Goal: Transaction & Acquisition: Purchase product/service

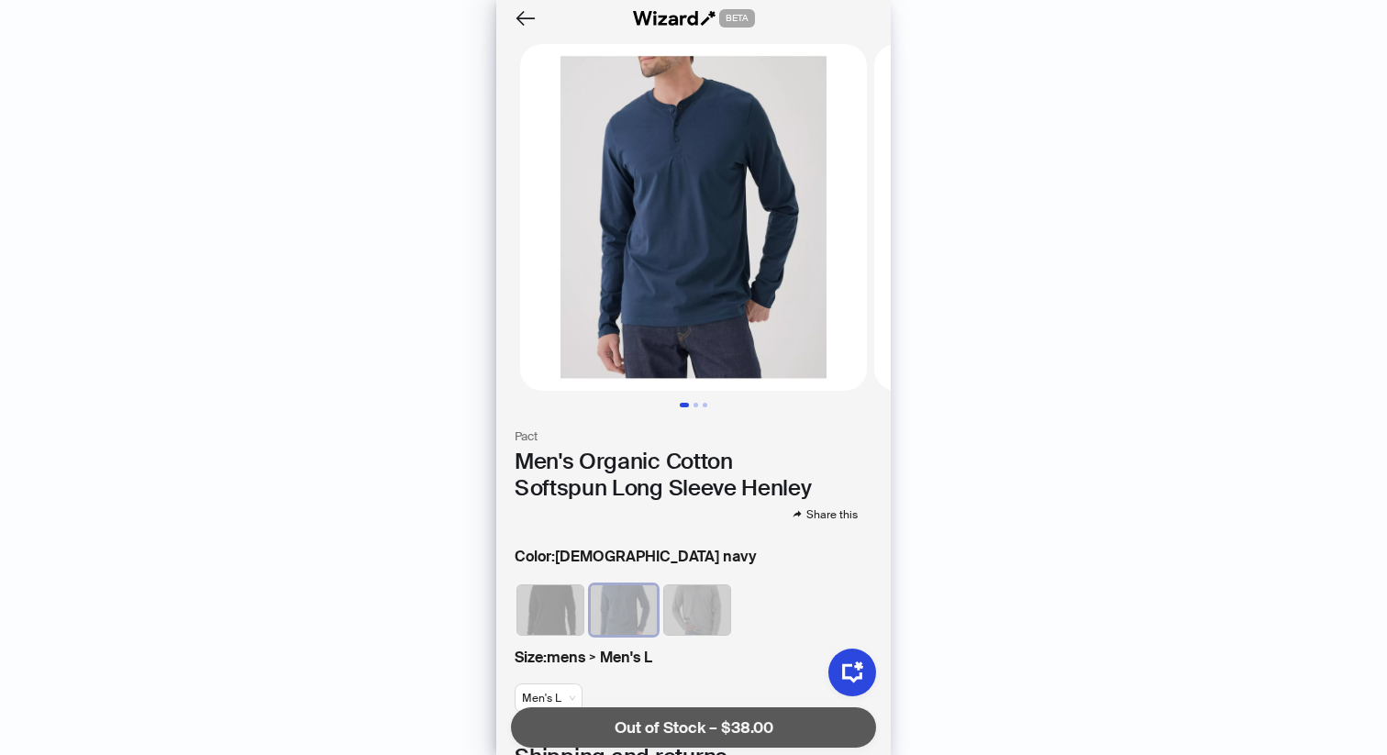
scroll to position [257, 0]
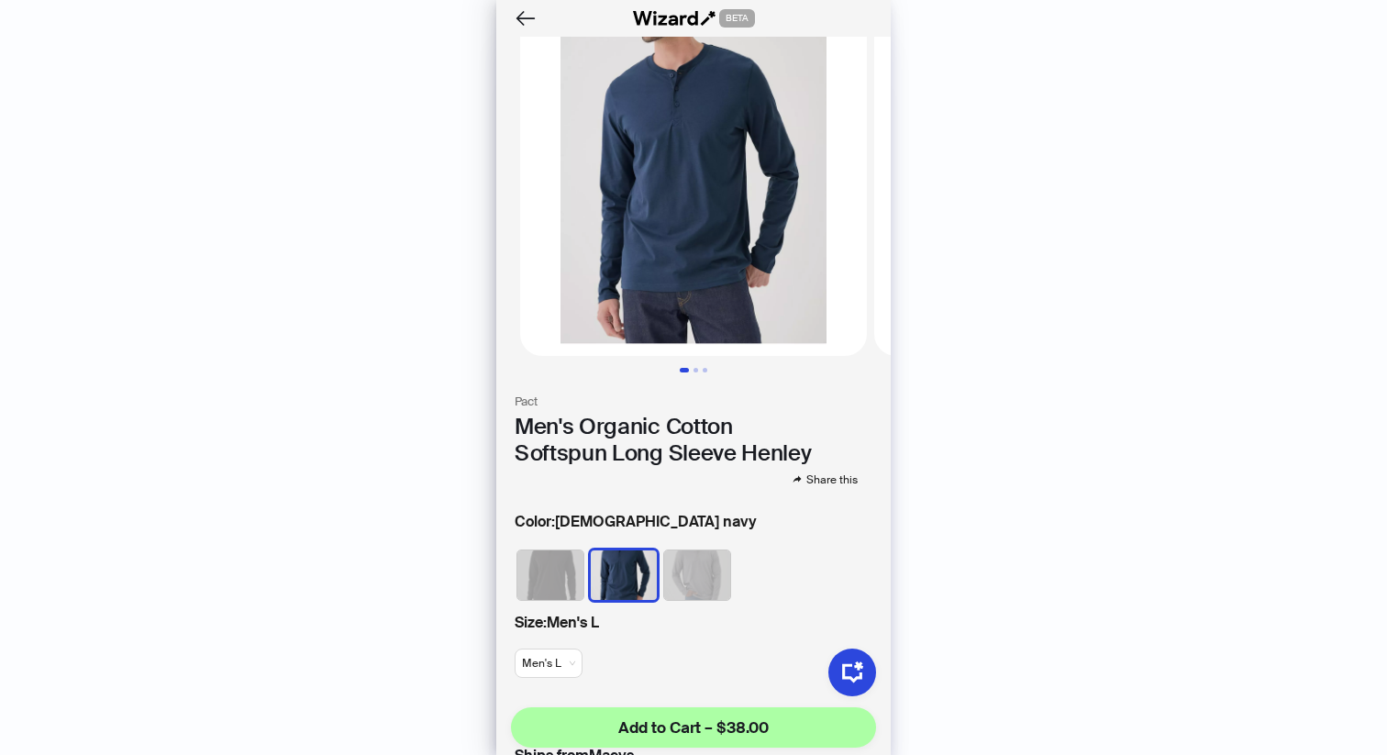
scroll to position [69, 0]
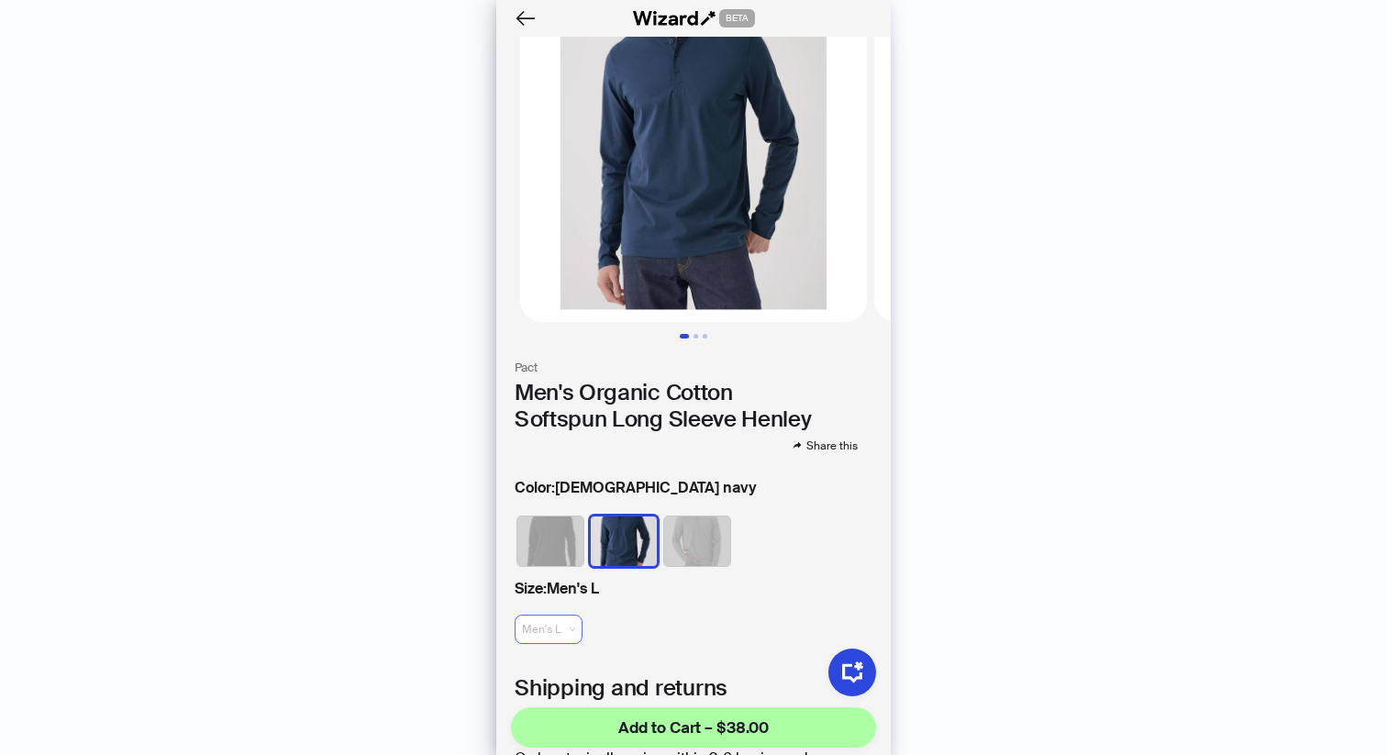
click at [547, 631] on span "Men's L" at bounding box center [548, 630] width 53 height 28
click at [551, 571] on div "Men's S" at bounding box center [559, 558] width 75 height 29
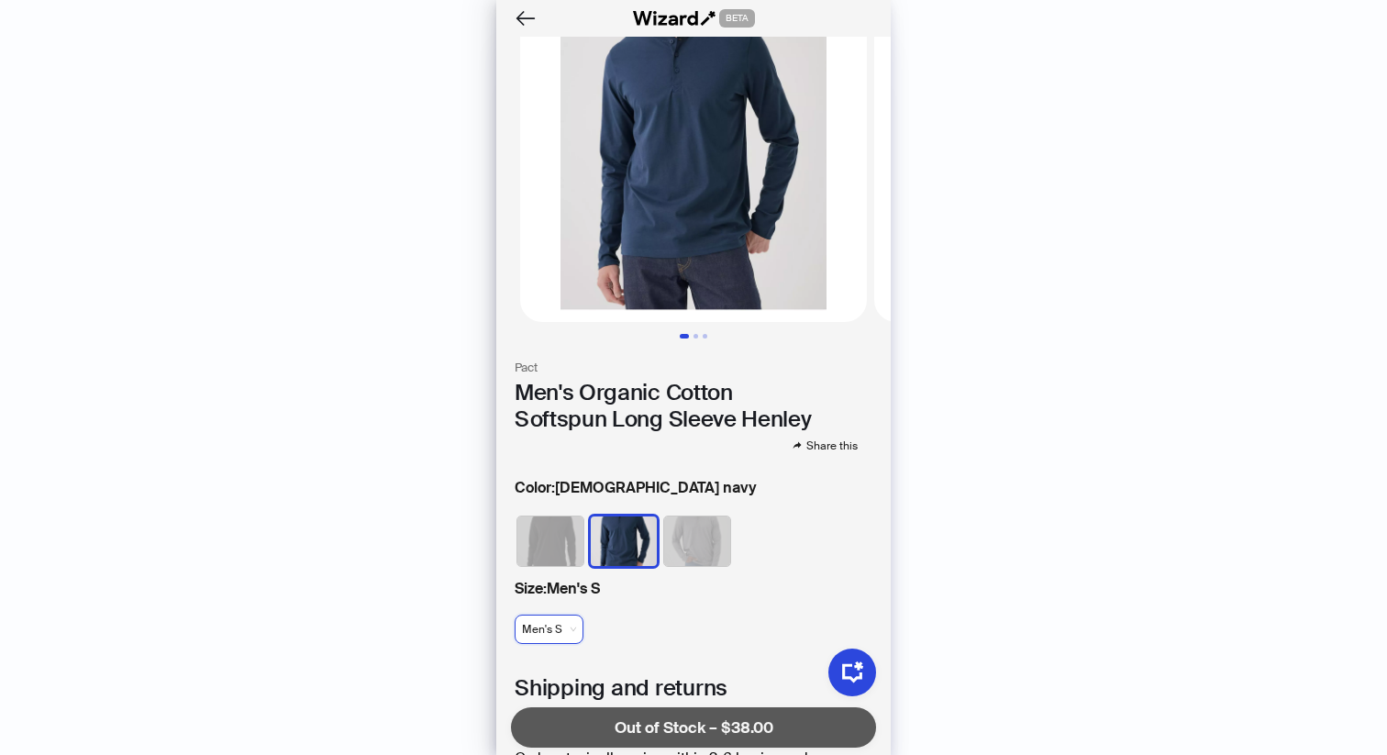
click at [566, 629] on span "Men's S" at bounding box center [549, 630] width 54 height 28
click at [560, 584] on div "Men's L" at bounding box center [559, 588] width 53 height 17
click at [542, 638] on span "Men's L" at bounding box center [548, 630] width 53 height 28
click at [564, 535] on div "Men's 2XL" at bounding box center [559, 529] width 53 height 17
click at [676, 546] on img at bounding box center [697, 542] width 66 height 50
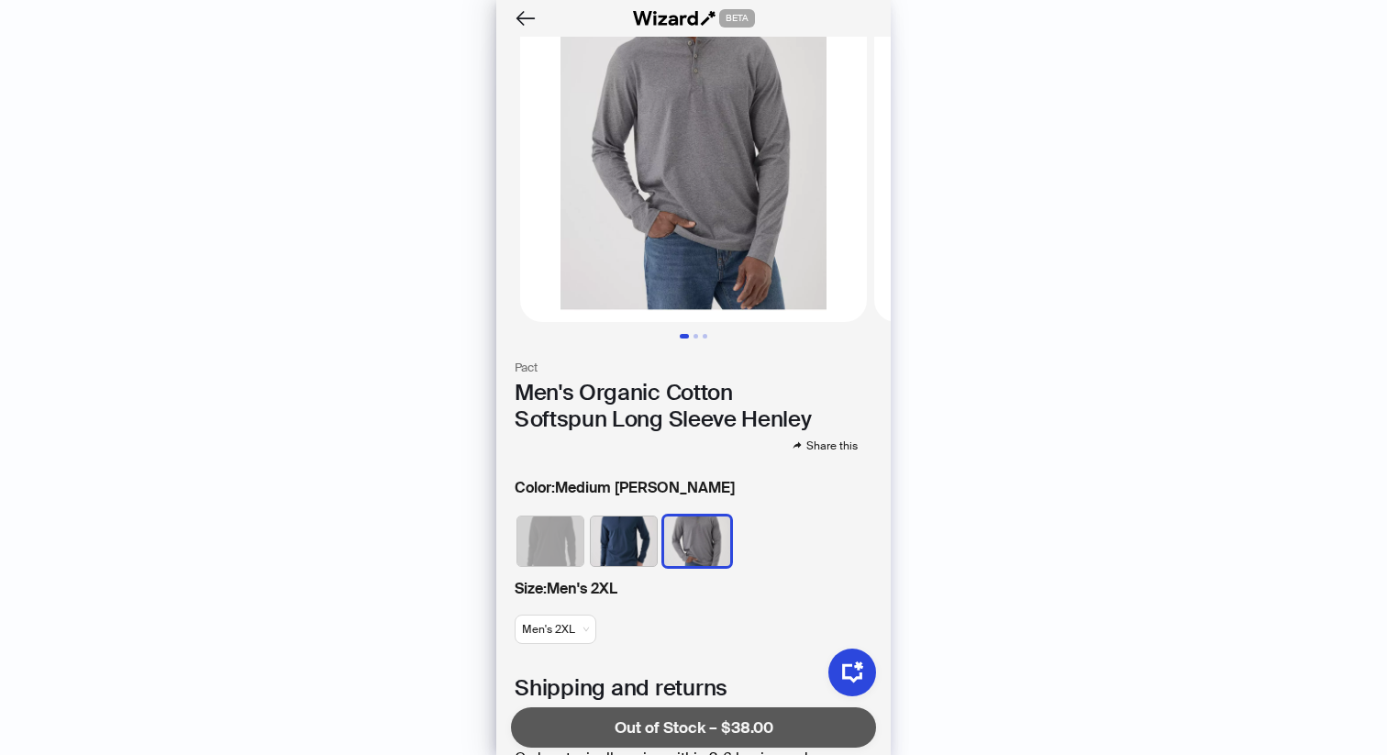
click at [614, 535] on img at bounding box center [624, 542] width 66 height 50
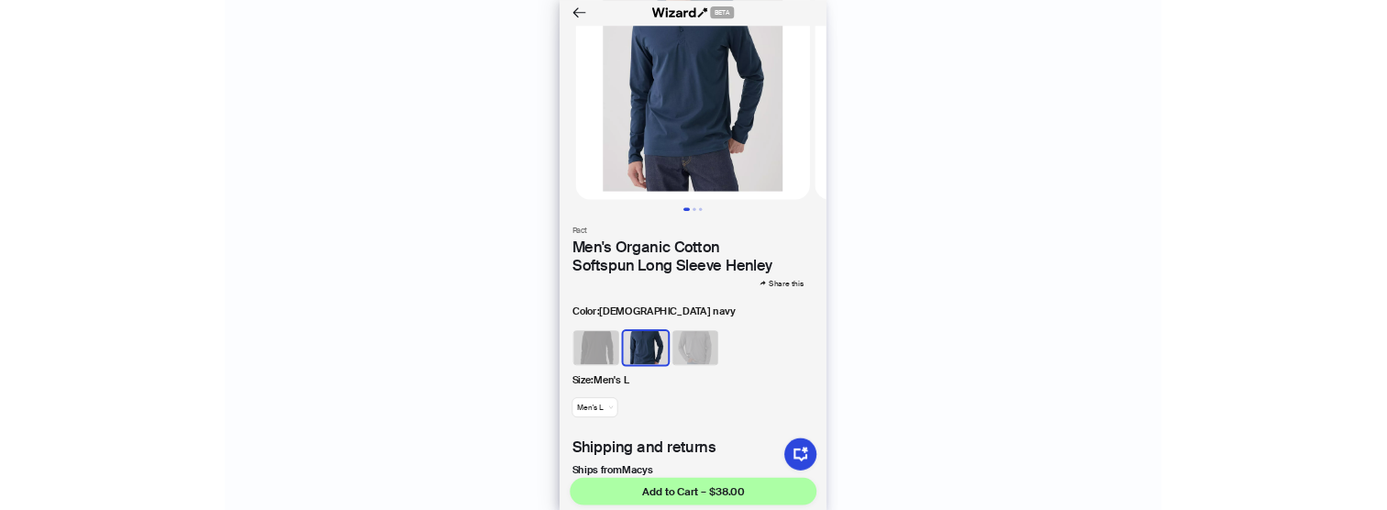
scroll to position [4510, 0]
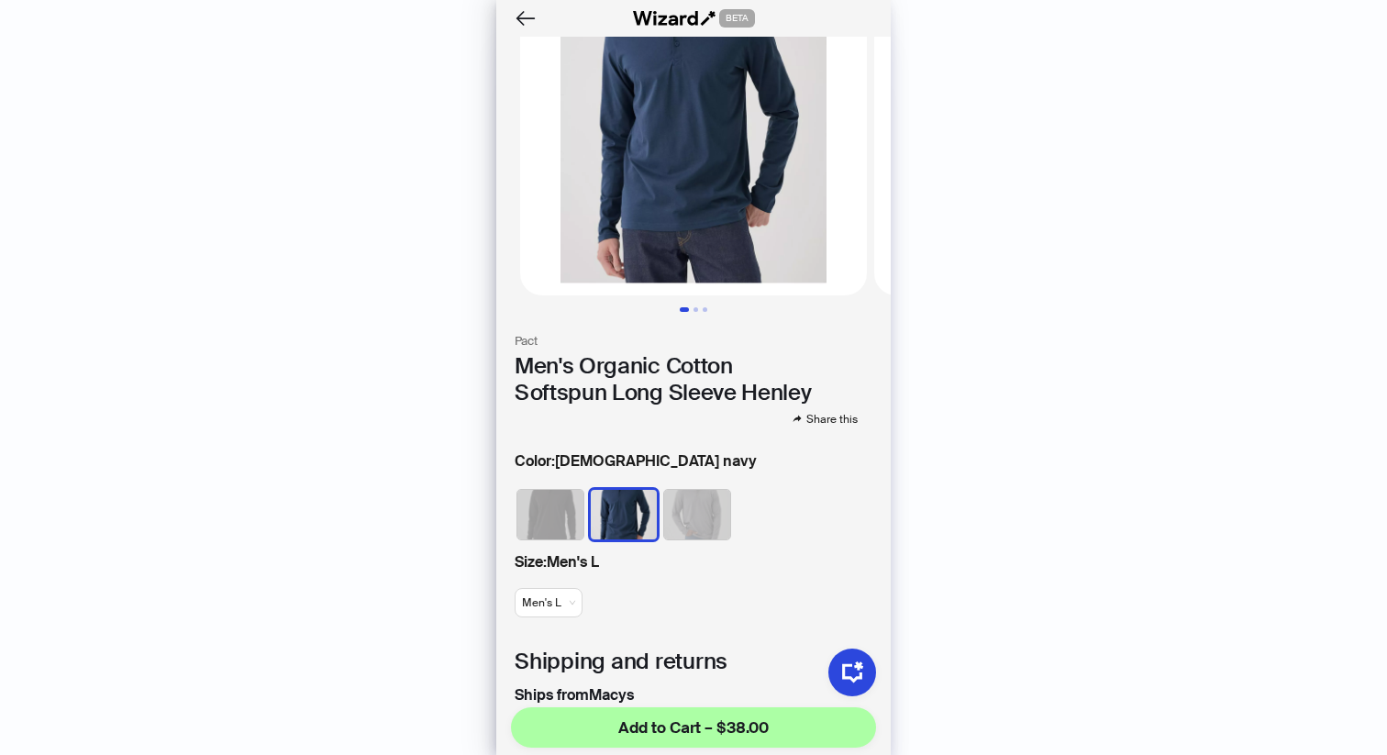
click at [556, 620] on div "Size : Men's L Men's L" at bounding box center [694, 587] width 358 height 73
click at [556, 611] on span "Men's L" at bounding box center [548, 603] width 53 height 28
click at [567, 705] on div "Men's S" at bounding box center [559, 703] width 53 height 17
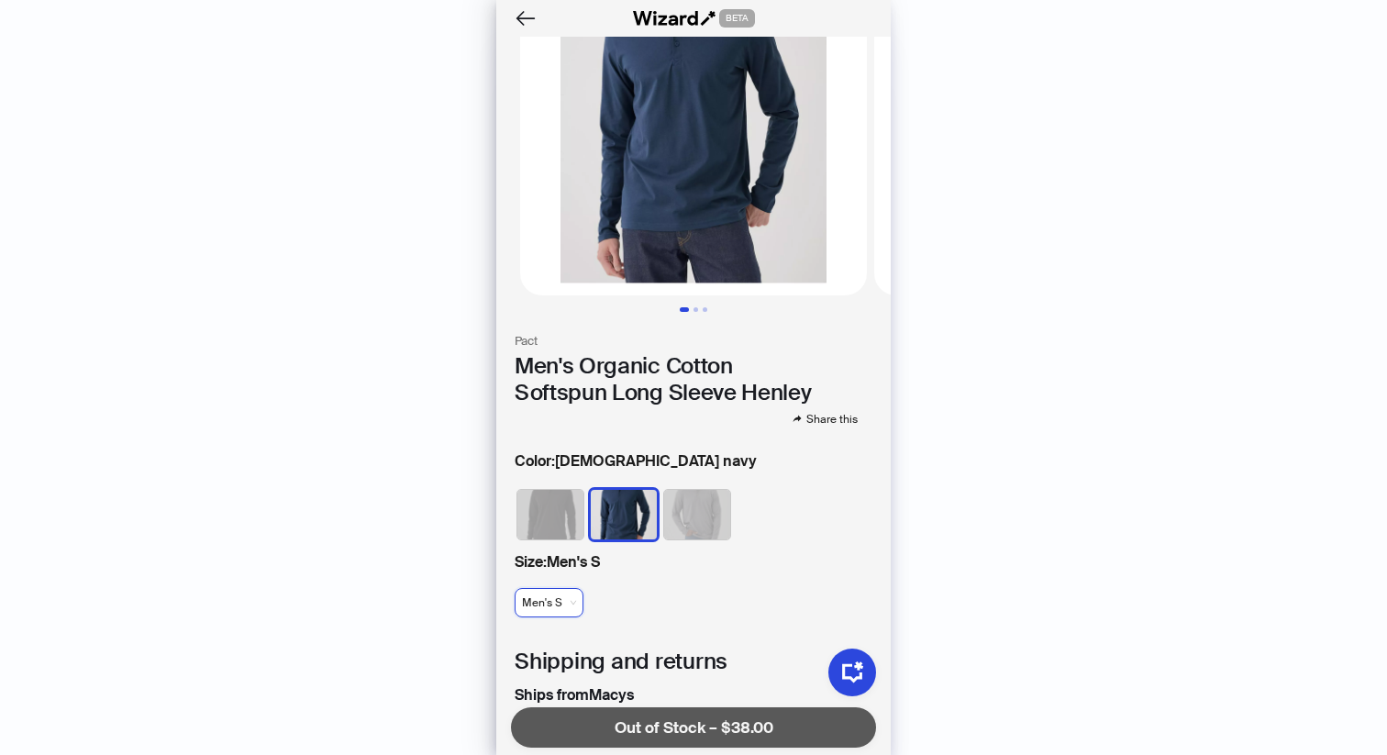
click at [684, 542] on div at bounding box center [693, 519] width 395 height 64
click at [684, 523] on img at bounding box center [697, 515] width 66 height 50
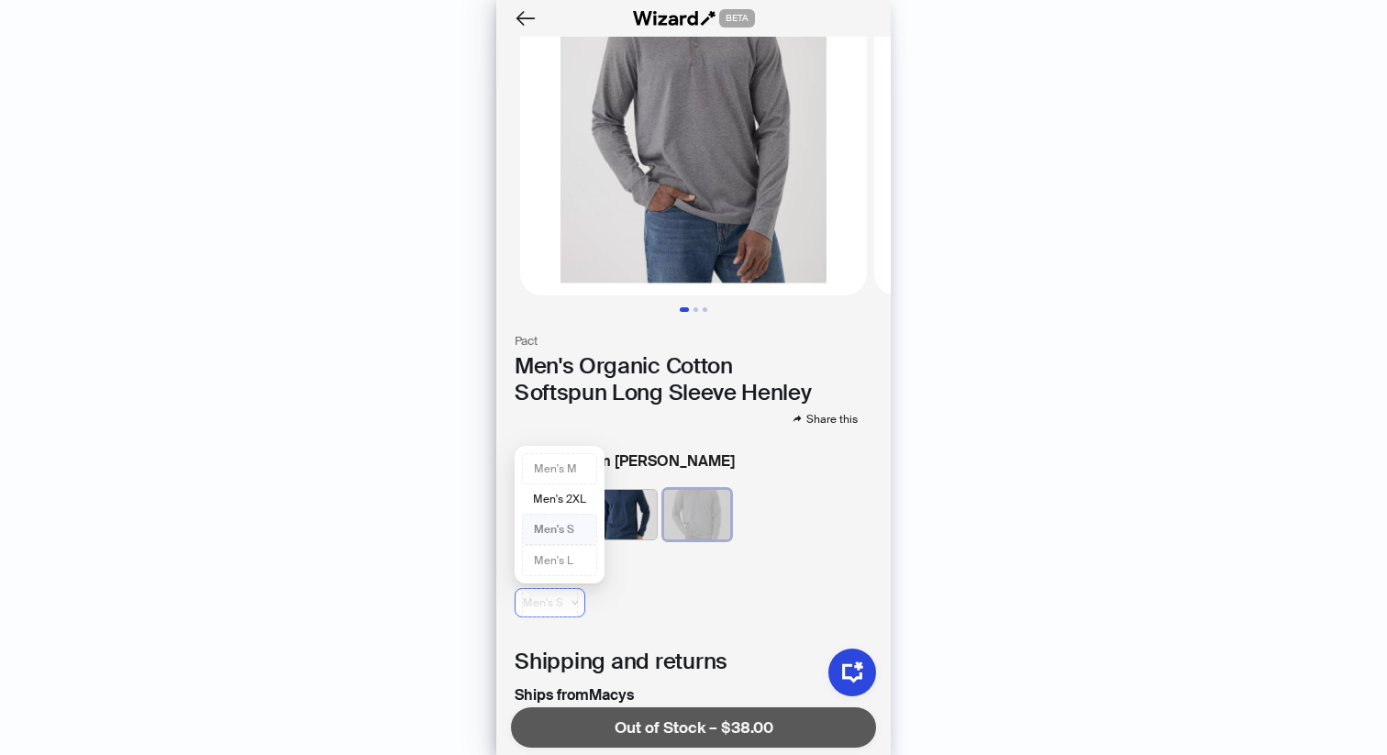
click at [537, 594] on span "Men's S" at bounding box center [550, 602] width 56 height 29
click at [563, 527] on div "Men's S" at bounding box center [559, 529] width 51 height 17
click at [573, 497] on img at bounding box center [550, 515] width 66 height 50
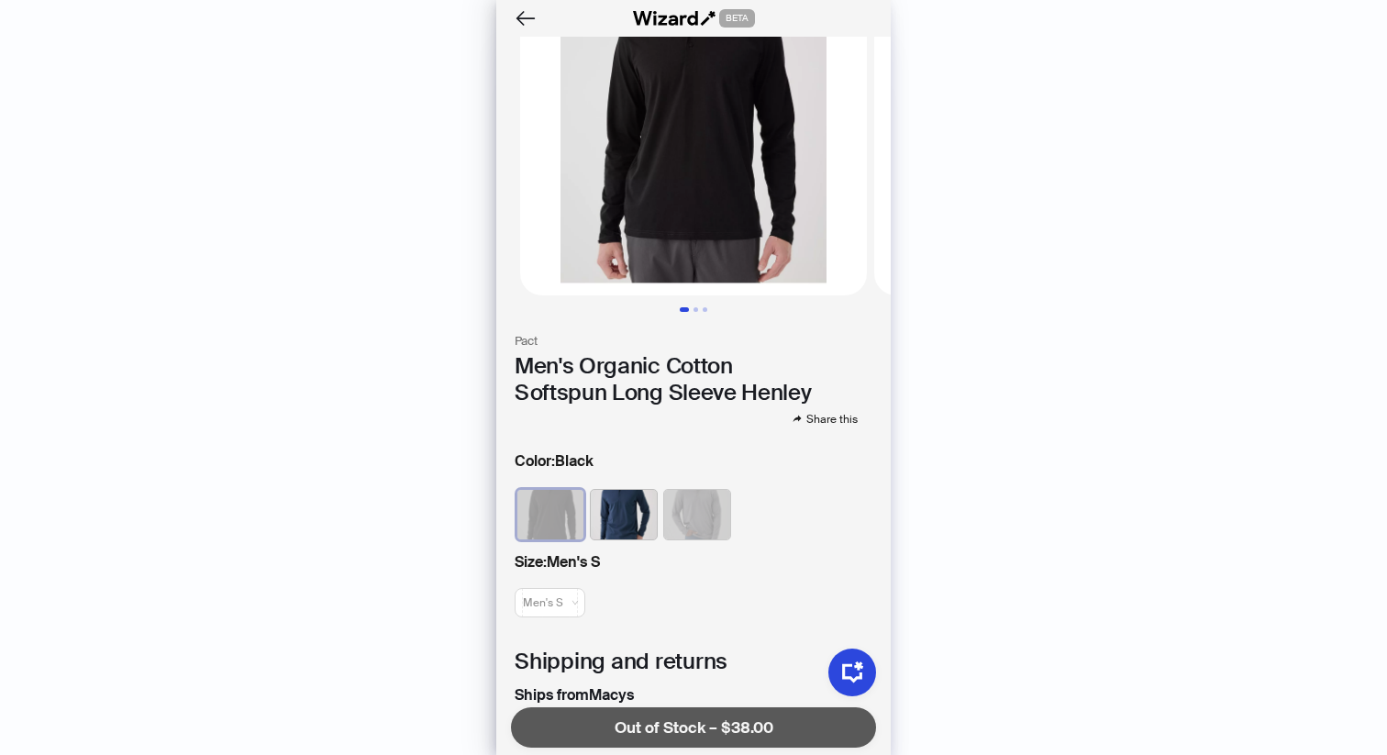
click at [621, 510] on img at bounding box center [624, 515] width 66 height 50
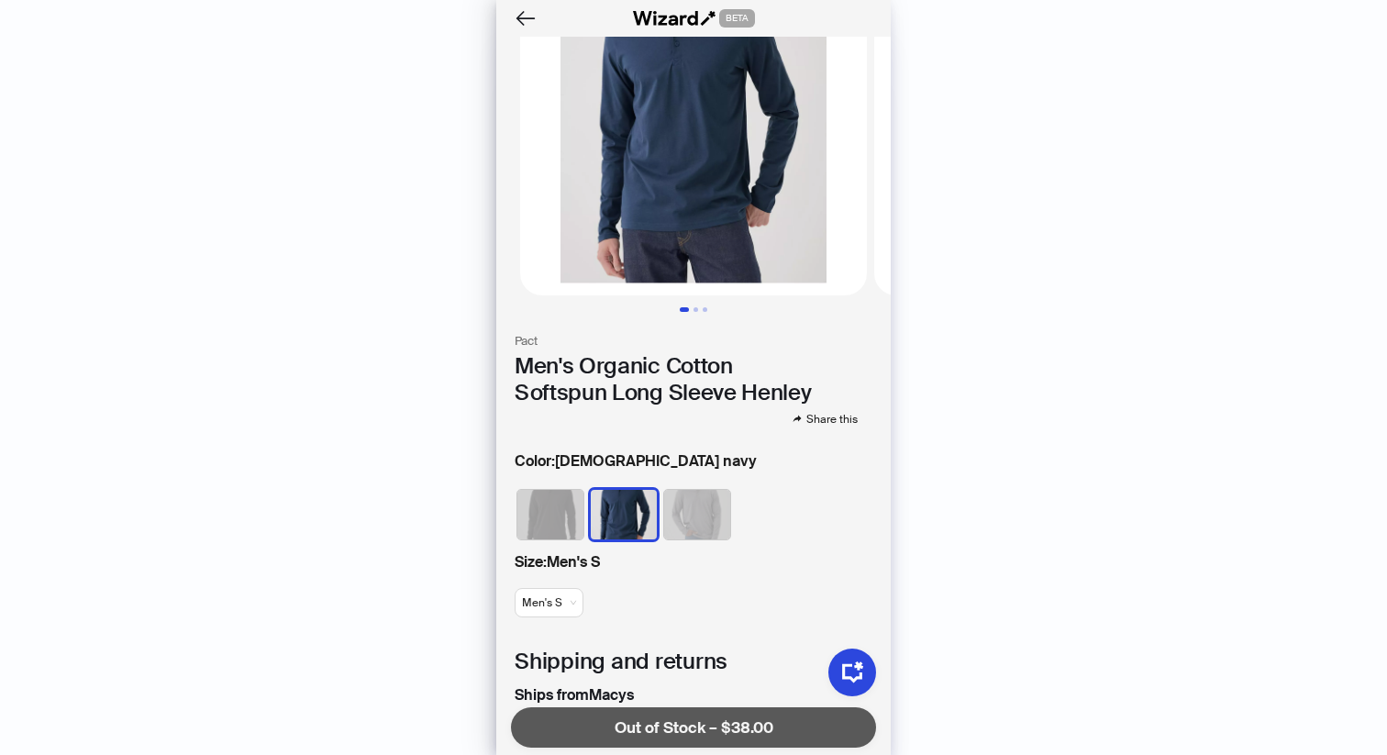
click at [685, 510] on img at bounding box center [697, 515] width 66 height 50
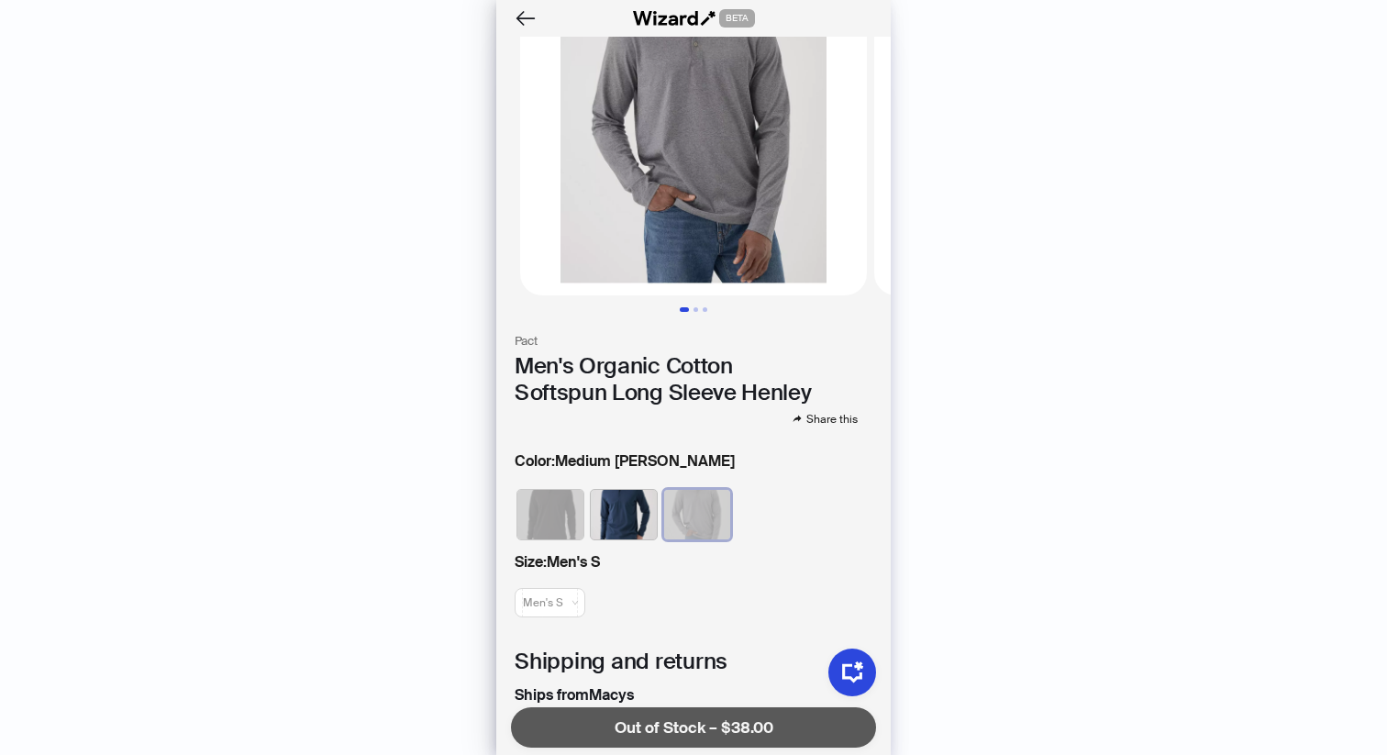
click at [587, 564] on label "Size : Men's S" at bounding box center [694, 562] width 358 height 22
click at [621, 525] on img at bounding box center [624, 515] width 66 height 50
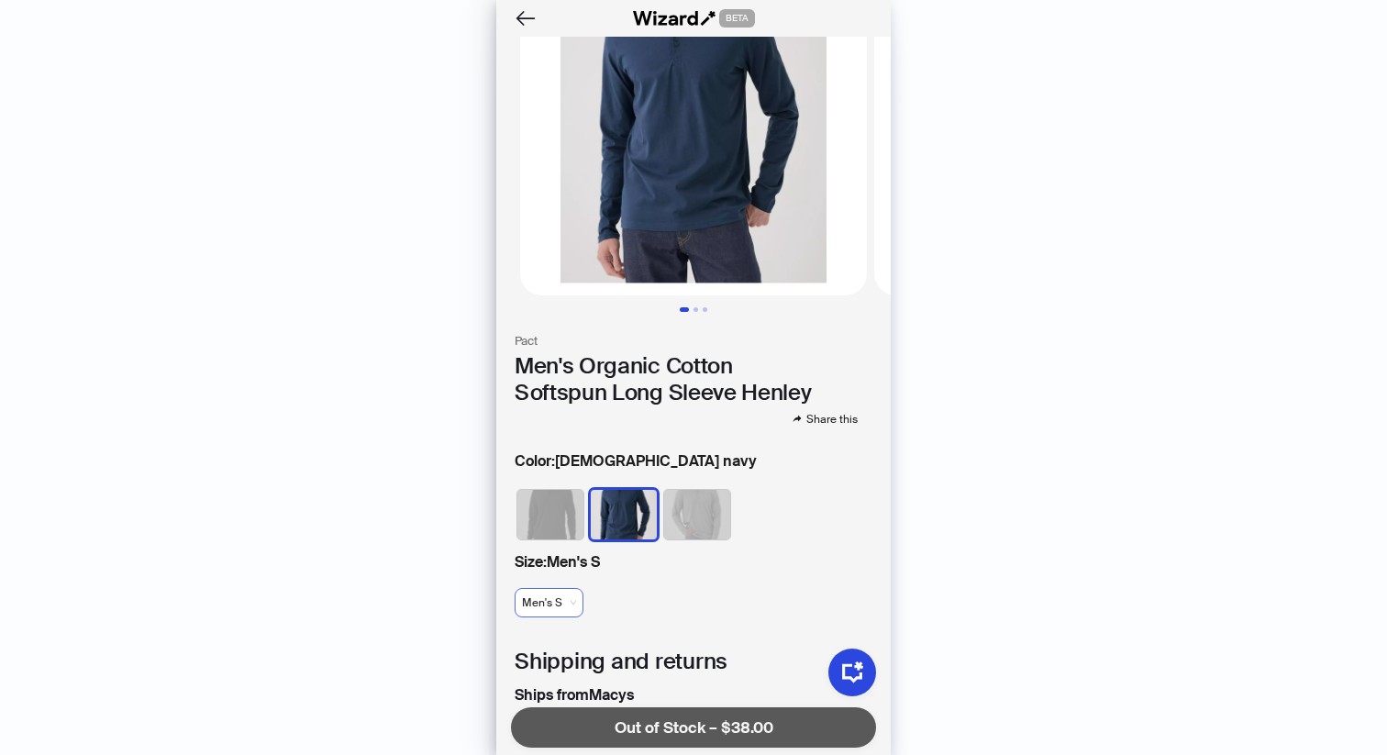
click at [551, 607] on span "Men's S" at bounding box center [549, 603] width 54 height 28
click at [571, 675] on div "Men's 2XL" at bounding box center [559, 673] width 53 height 17
click at [696, 526] on img at bounding box center [697, 515] width 66 height 50
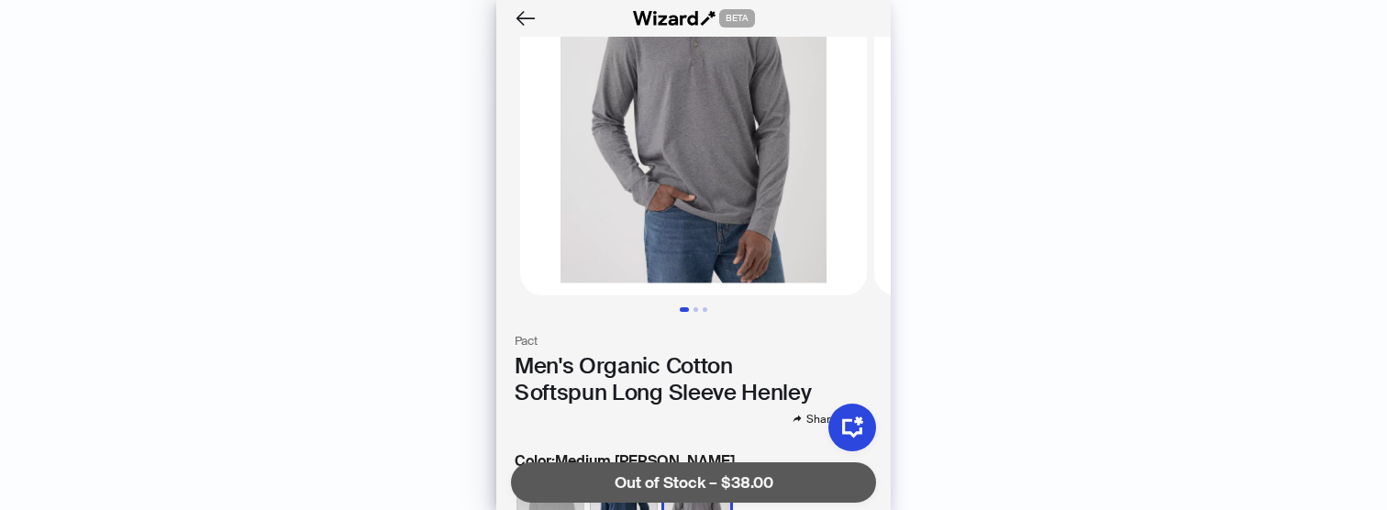
scroll to position [4533, 0]
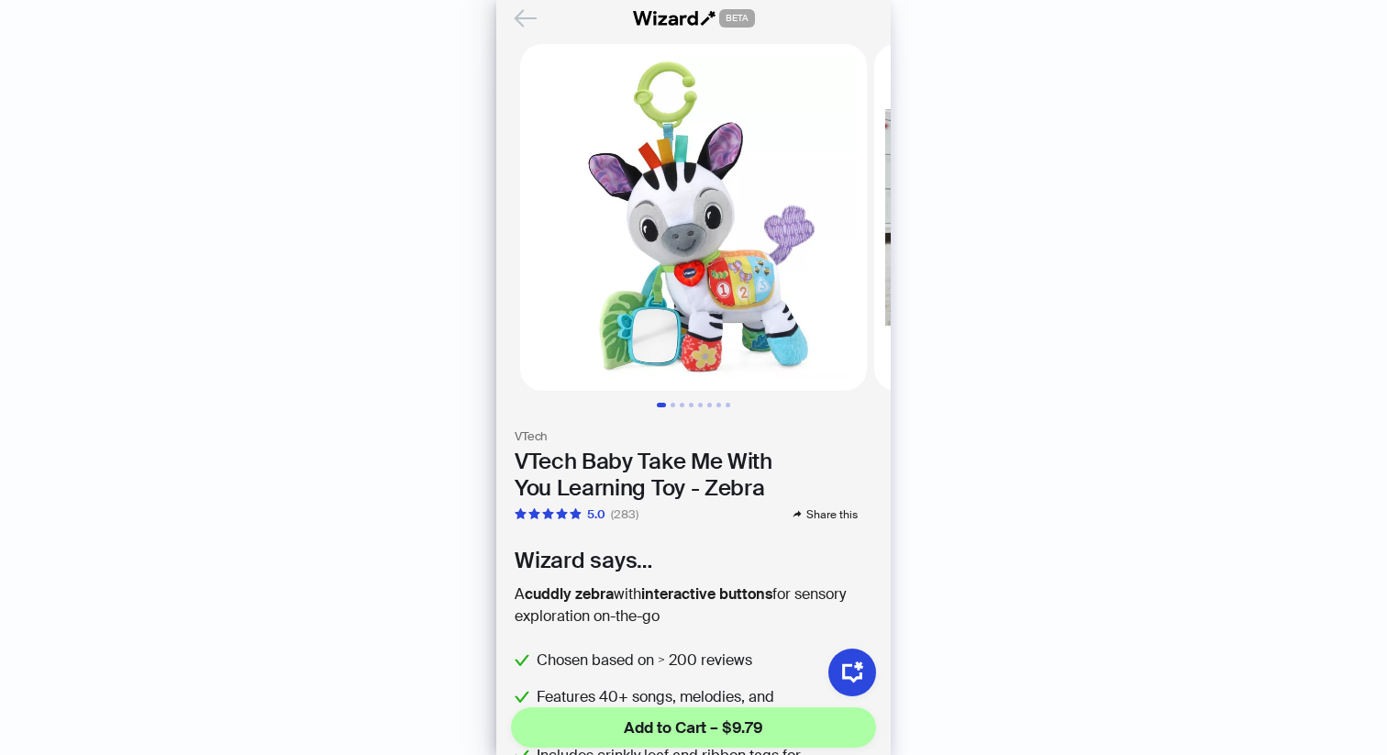
click at [531, 19] on icon "Back" at bounding box center [525, 18] width 31 height 31
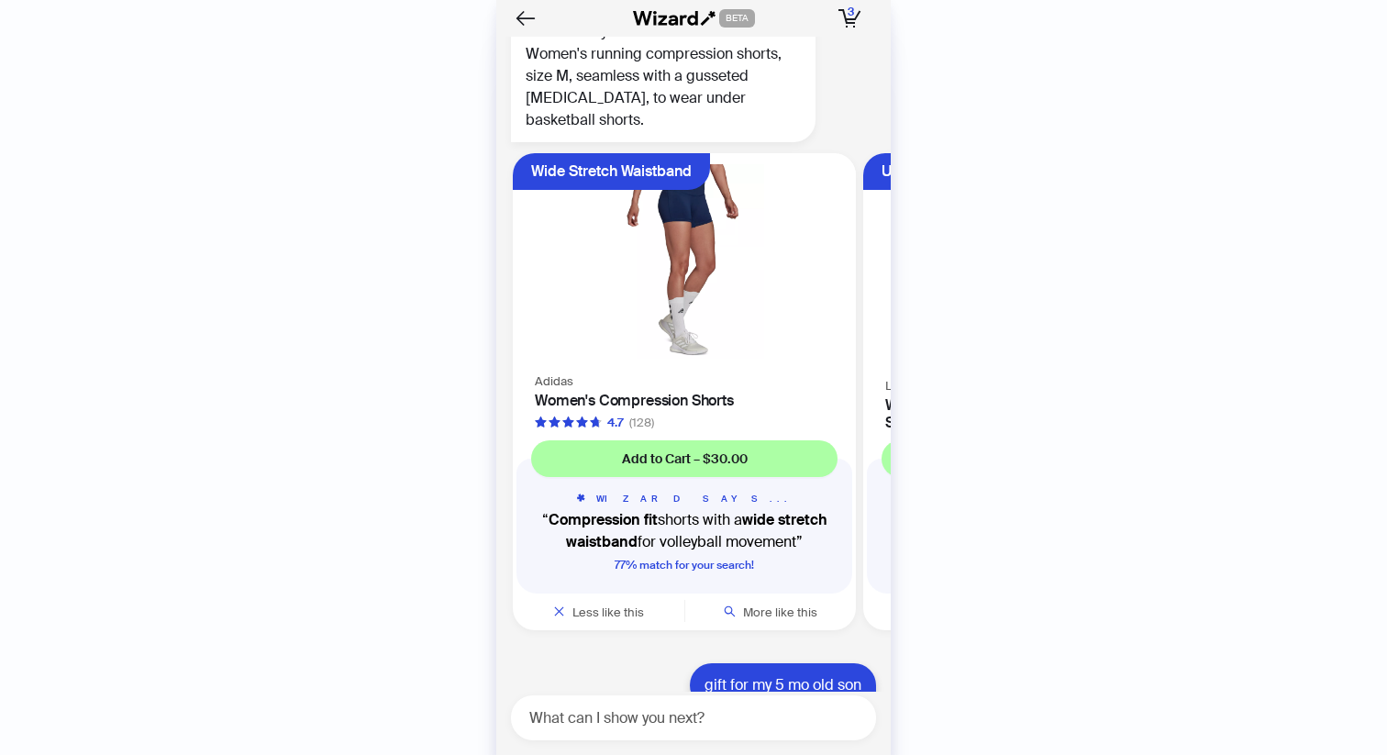
scroll to position [2794, 0]
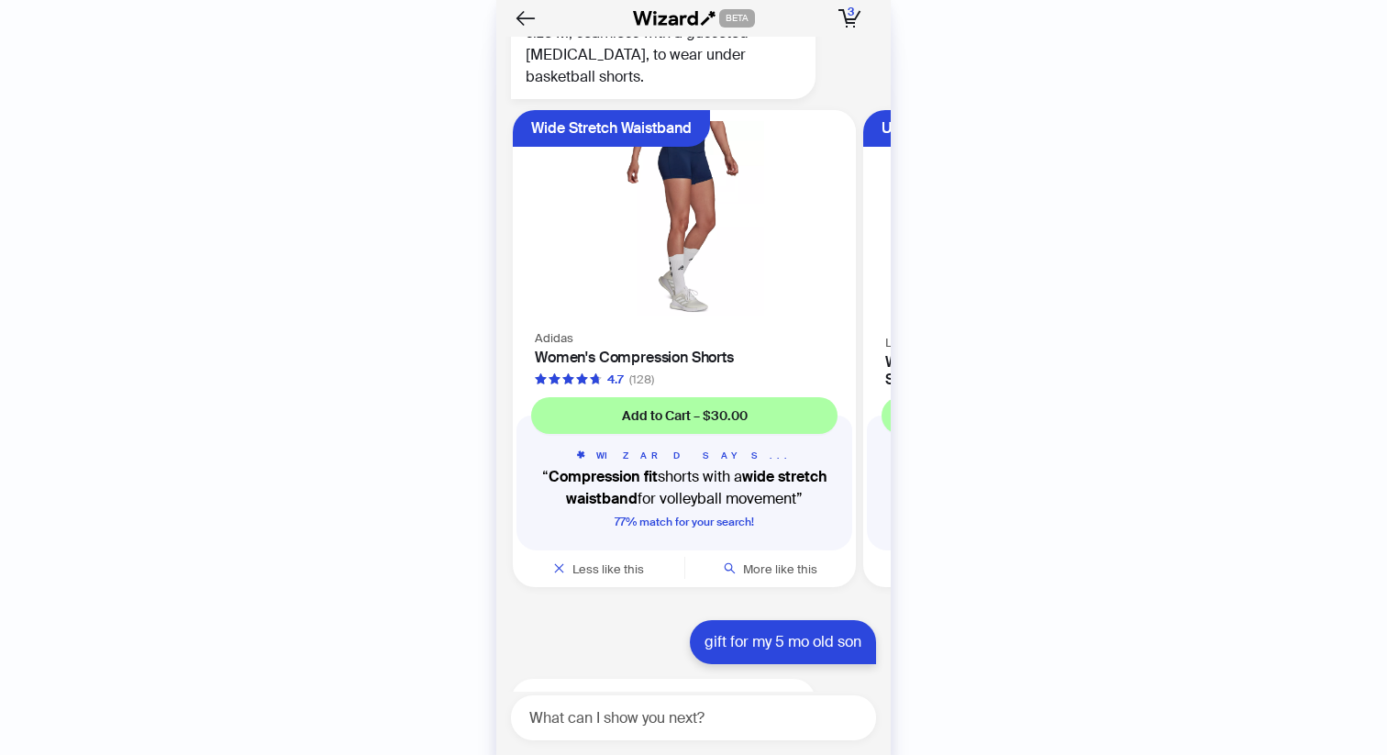
click at [660, 255] on img at bounding box center [684, 218] width 321 height 195
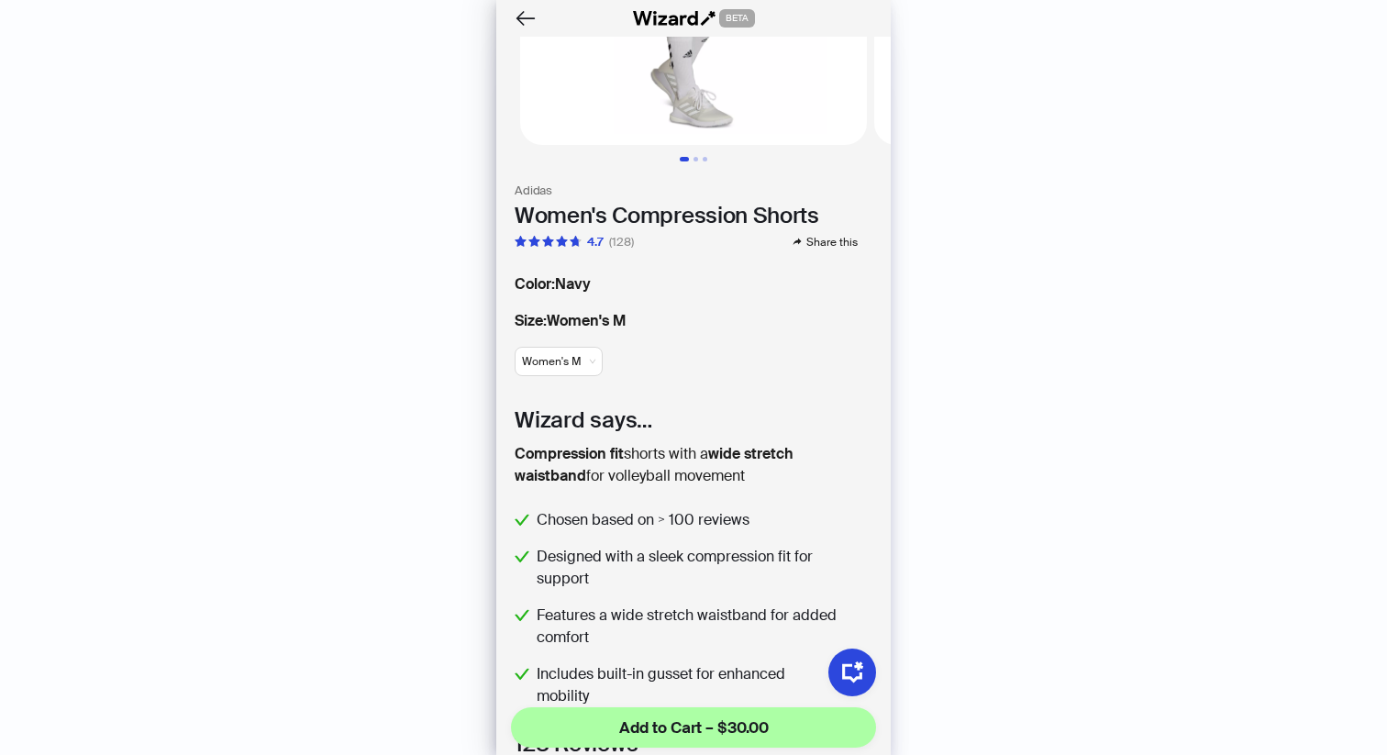
scroll to position [346, 0]
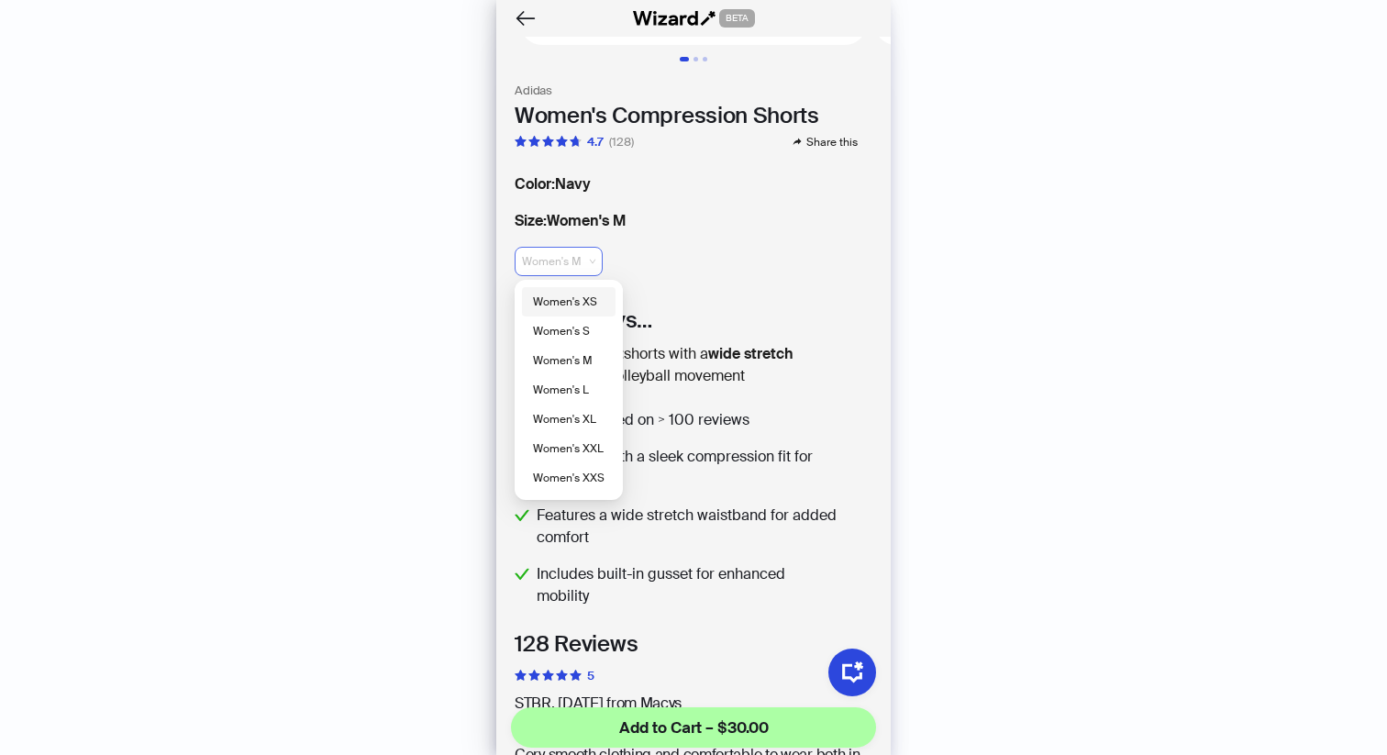
click at [591, 263] on span "Women's M" at bounding box center [558, 262] width 73 height 28
click at [591, 332] on div "Women's S" at bounding box center [569, 331] width 72 height 17
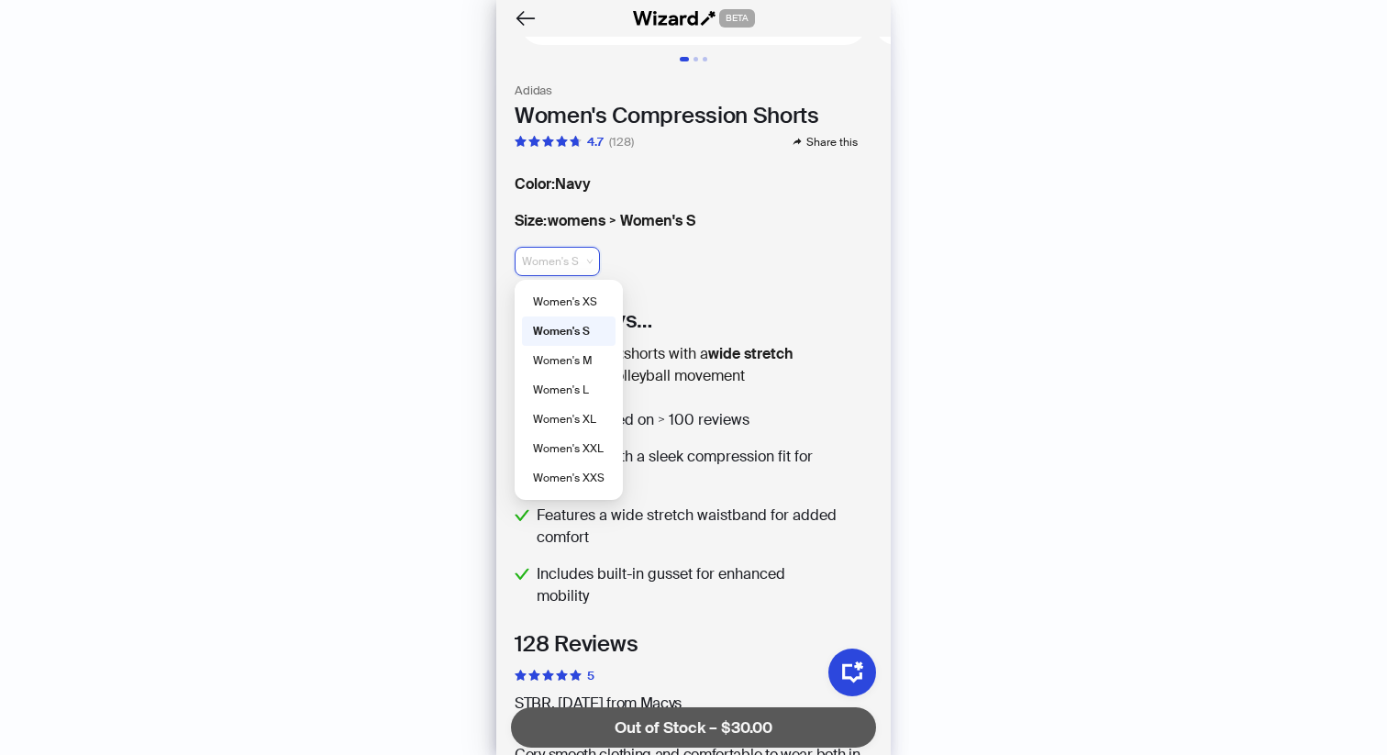
click at [584, 260] on span "Women's S" at bounding box center [557, 262] width 71 height 28
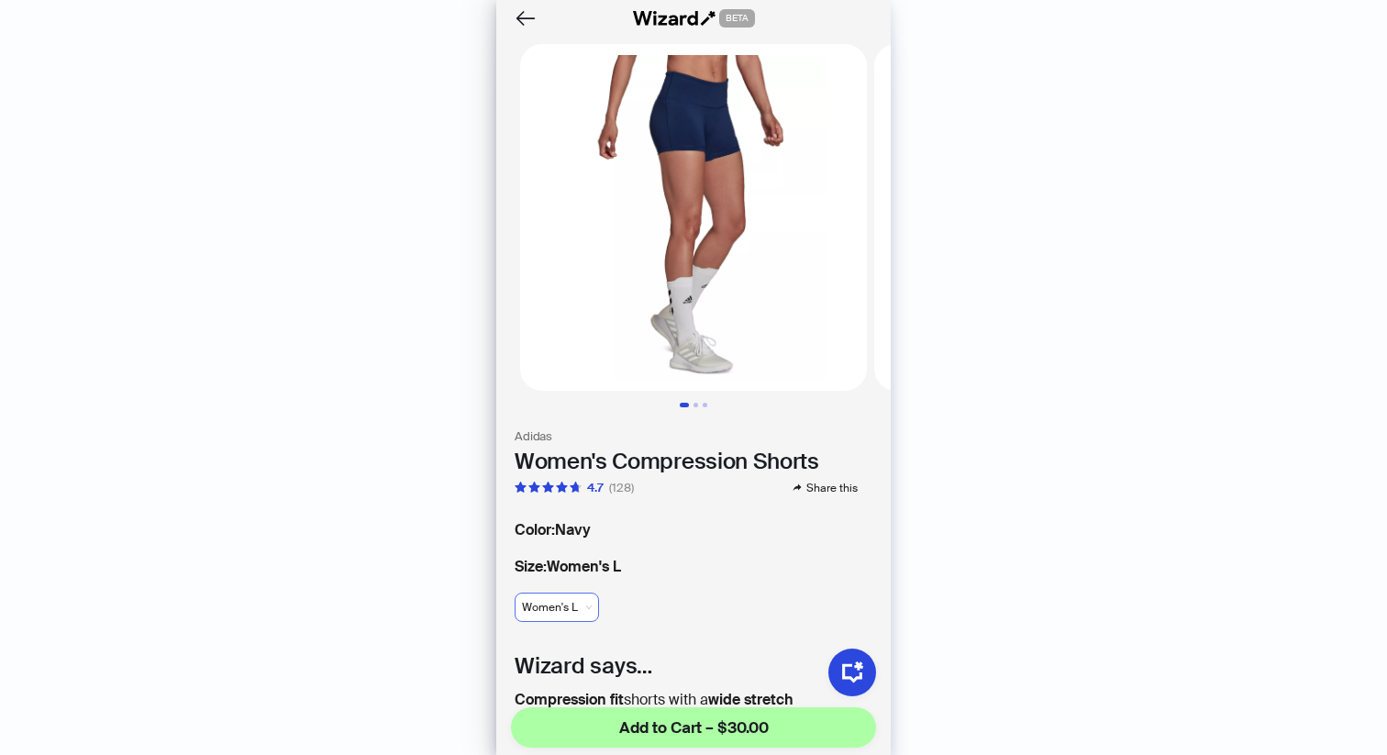
click at [578, 602] on span "Women's L" at bounding box center [557, 608] width 70 height 28
click at [583, 510] on div "Women's XL" at bounding box center [569, 508] width 72 height 17
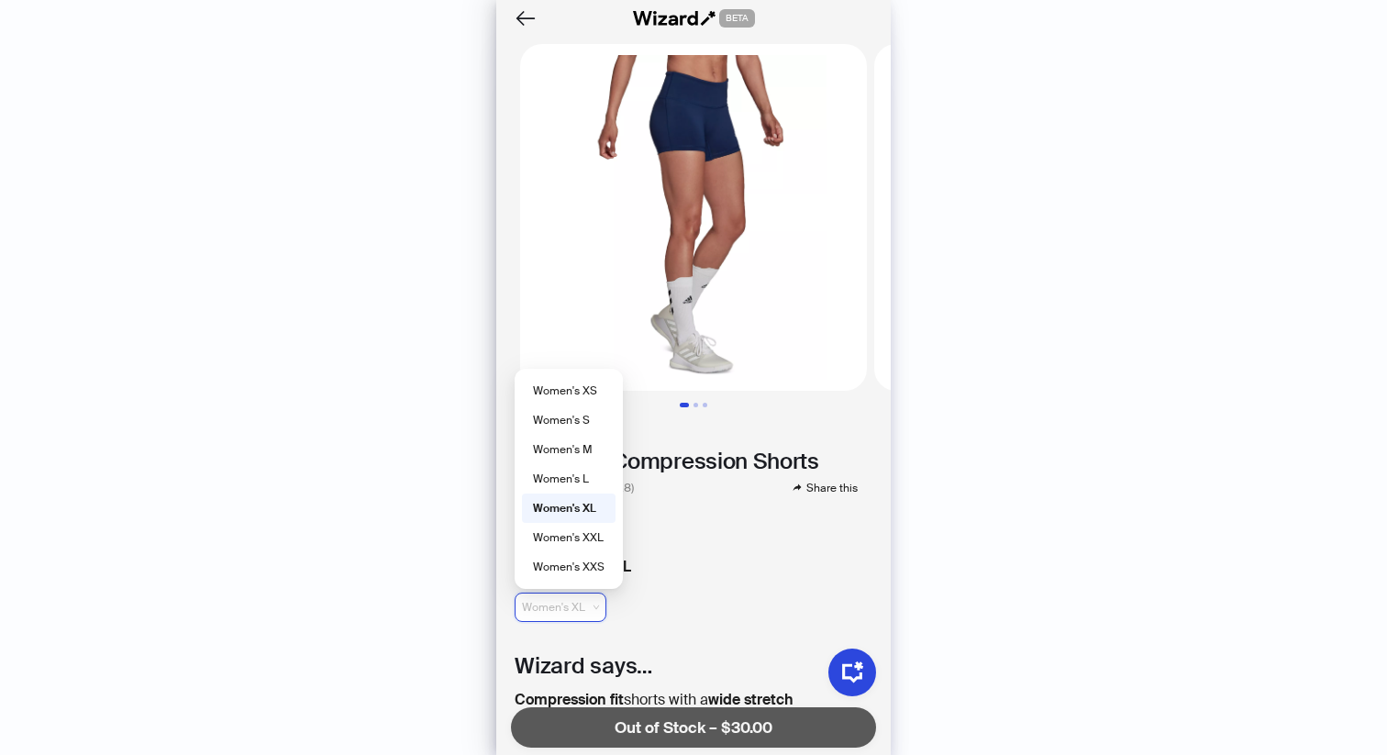
click at [577, 609] on span "Women's XL" at bounding box center [560, 608] width 77 height 28
click at [577, 563] on div "Women's XXS" at bounding box center [569, 567] width 72 height 17
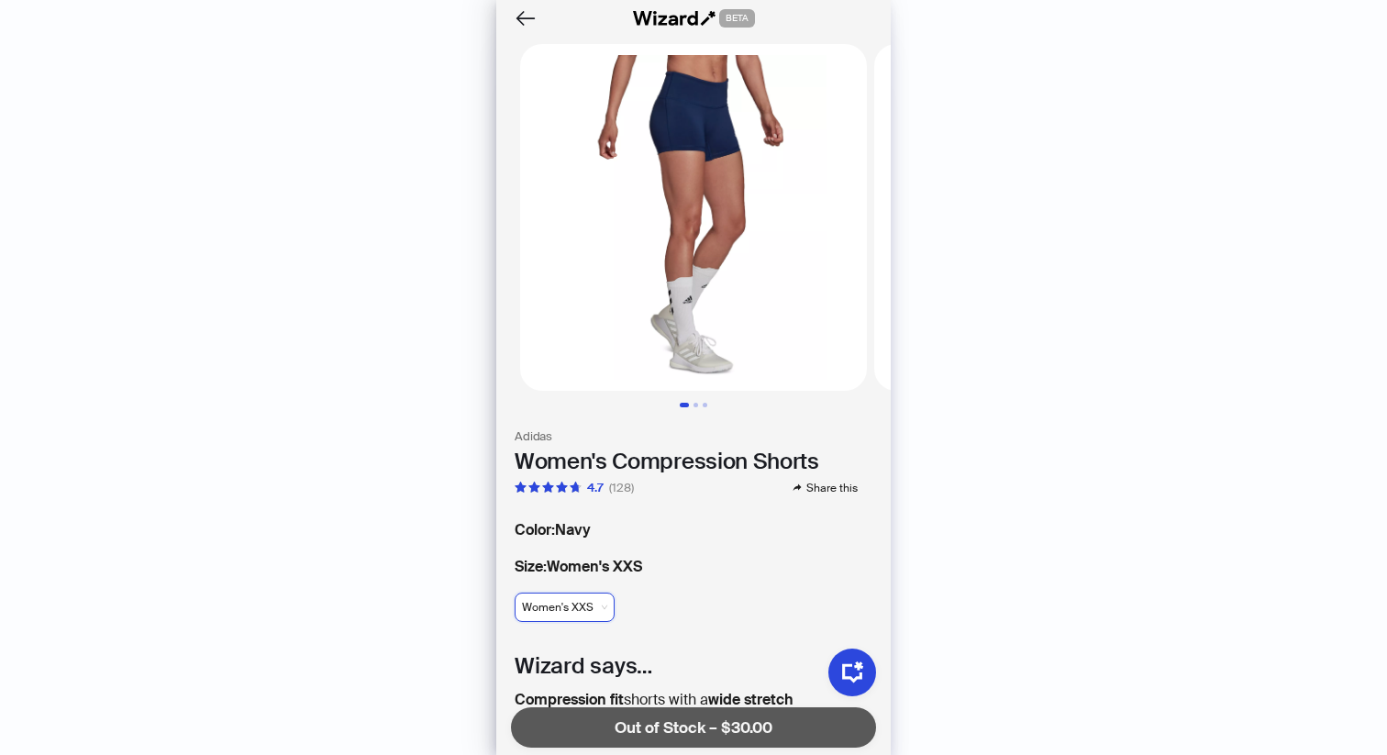
click at [555, 621] on div "Women's XXS Women's XXS" at bounding box center [565, 607] width 100 height 29
click at [557, 615] on span "Women's XXS" at bounding box center [564, 608] width 85 height 28
click at [573, 414] on div "Women's S" at bounding box center [569, 420] width 72 height 17
click at [533, 605] on span "Women's S" at bounding box center [557, 608] width 71 height 28
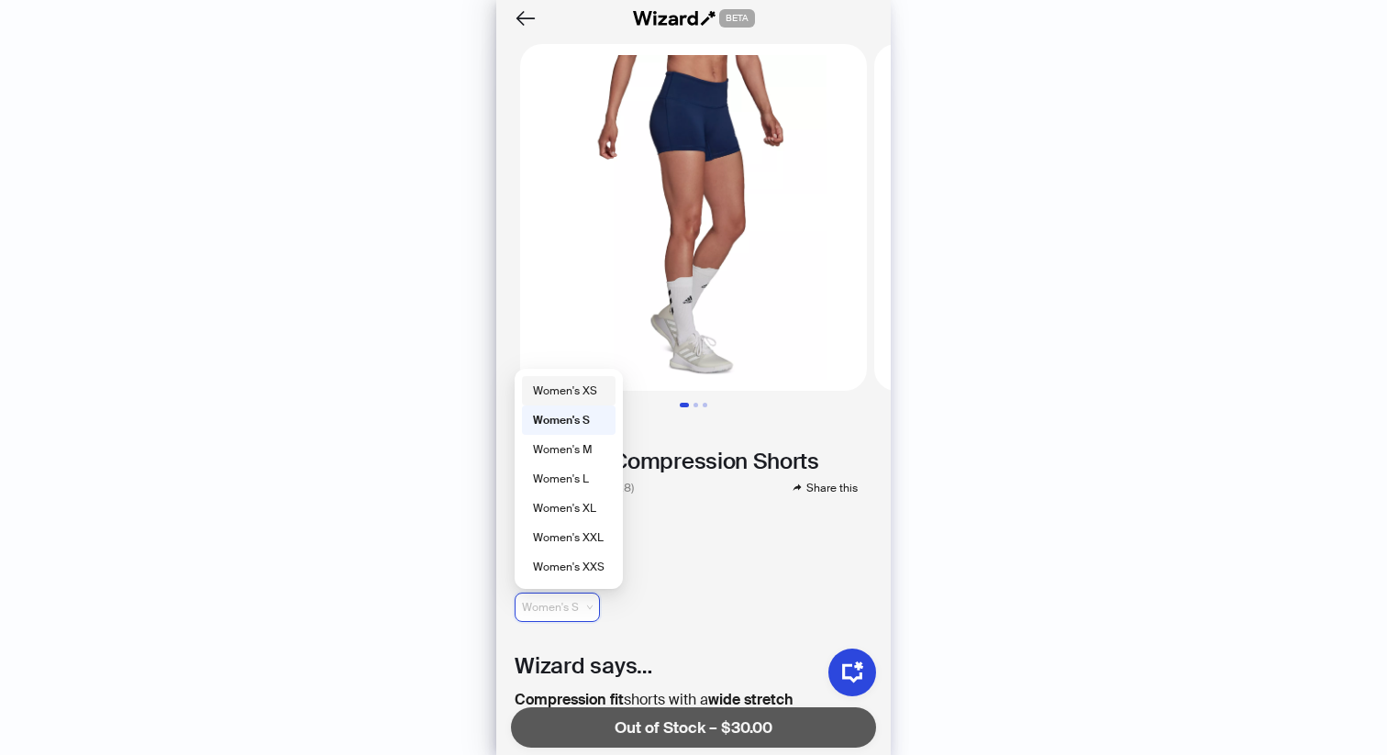
click at [573, 390] on div "Women's XS" at bounding box center [569, 391] width 72 height 17
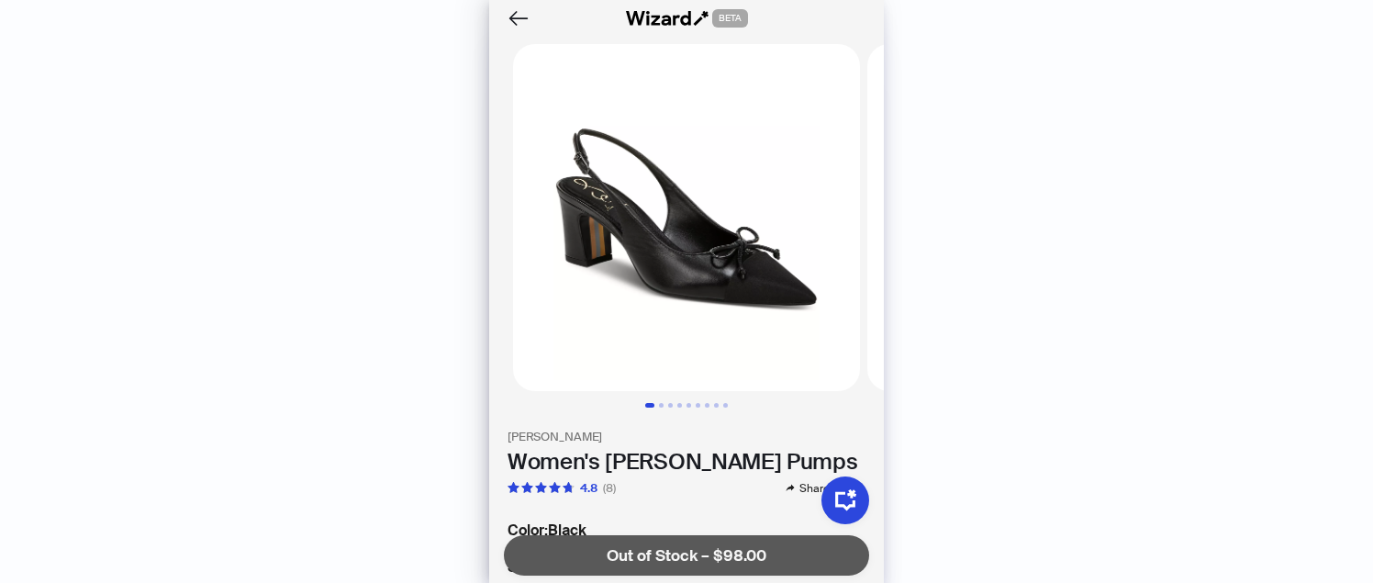
scroll to position [247, 0]
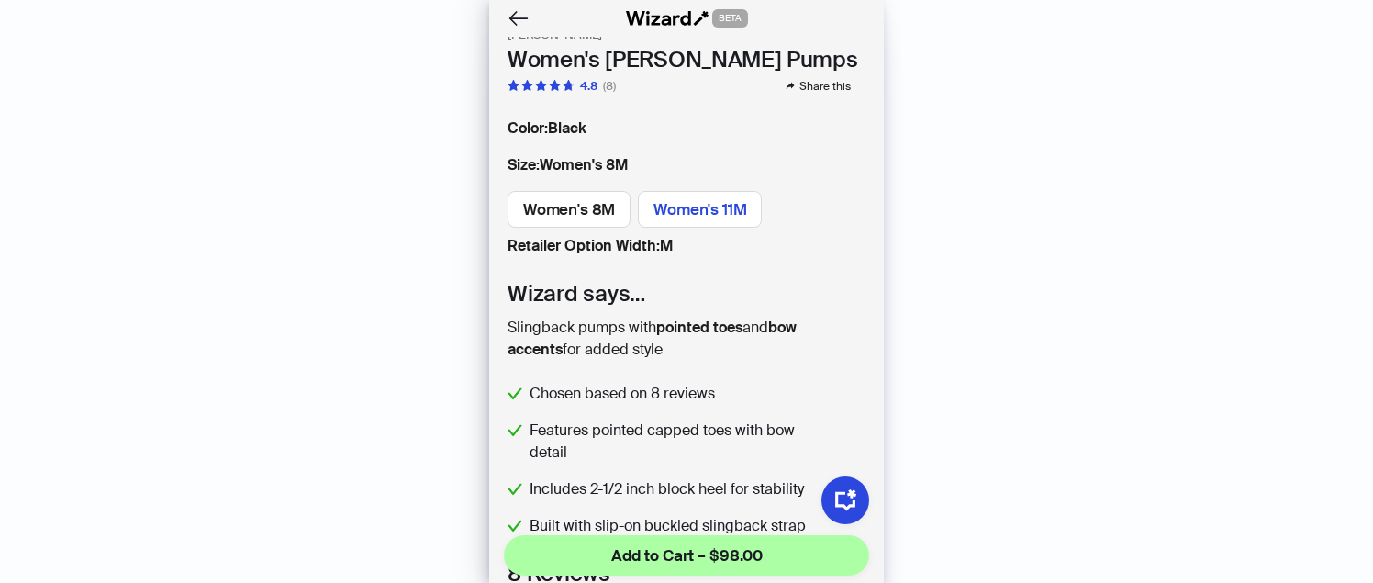
scroll to position [4682, 0]
click at [691, 206] on span "Women's 11M" at bounding box center [699, 209] width 93 height 20
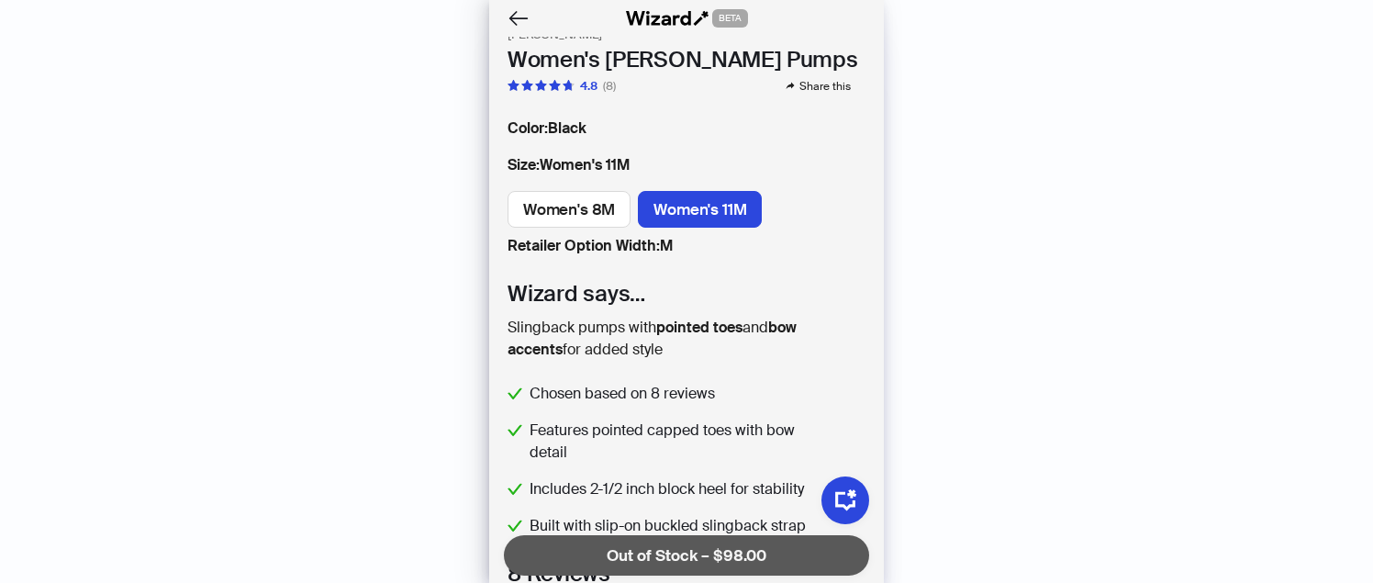
click at [577, 231] on div "Women's 8M Women's 11M" at bounding box center [686, 213] width 395 height 44
click at [578, 224] on label "Women's 8M" at bounding box center [568, 209] width 123 height 37
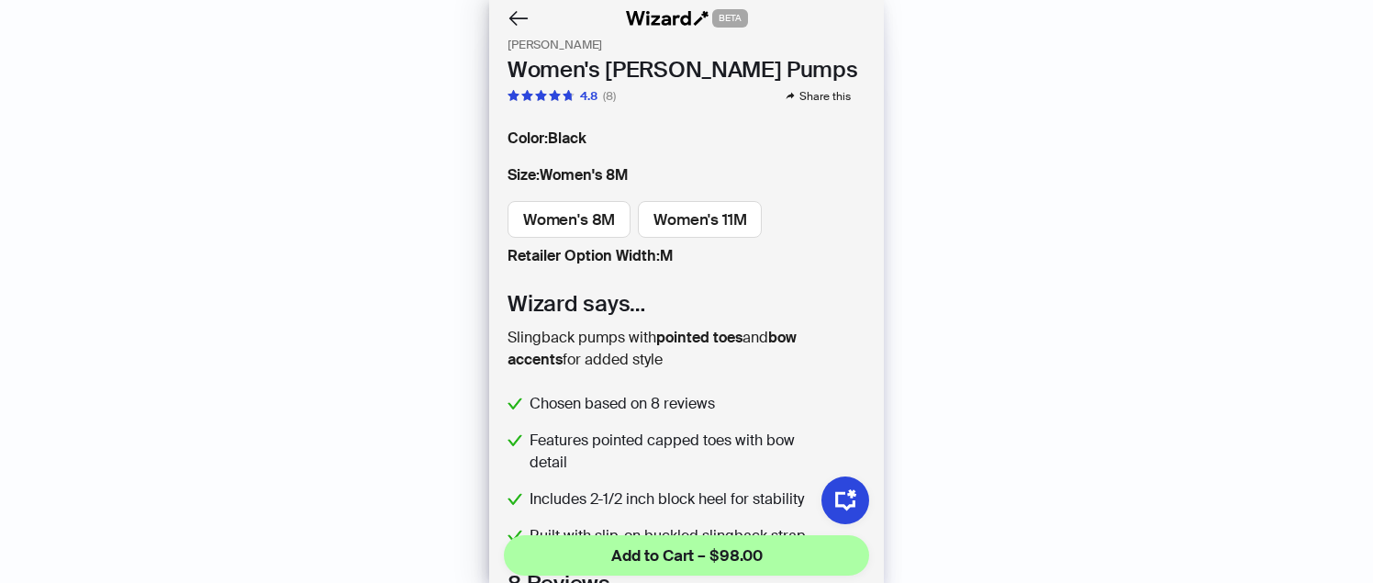
scroll to position [395, 0]
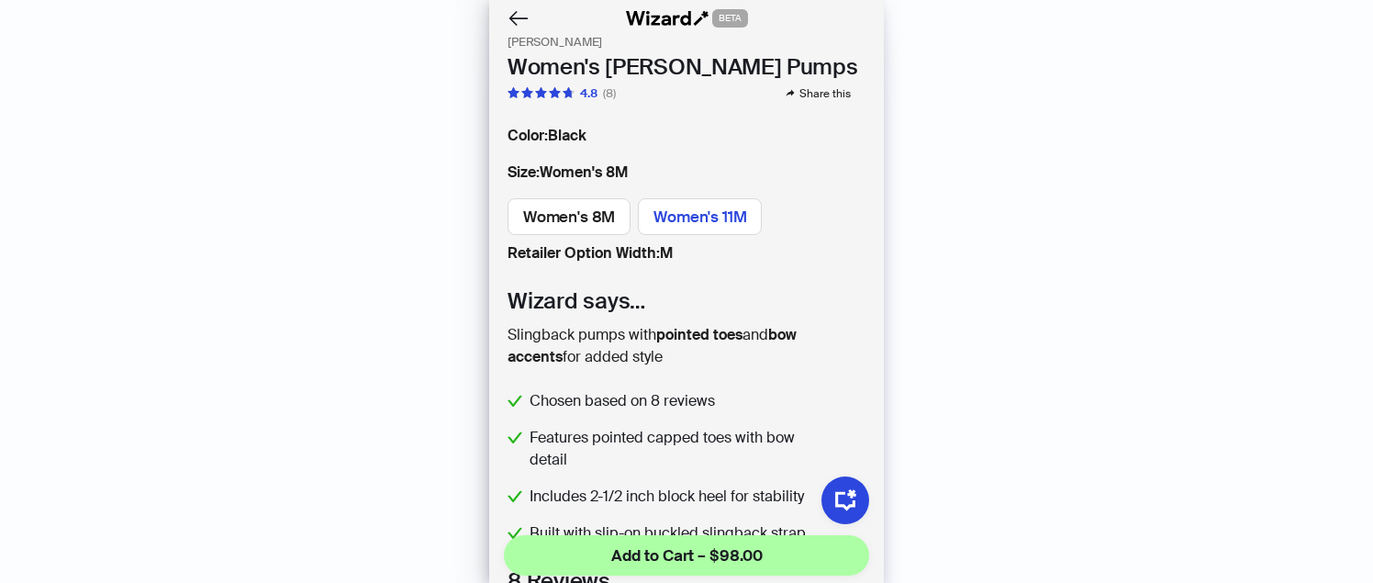
click at [709, 201] on label "Women's 11M" at bounding box center [700, 216] width 124 height 37
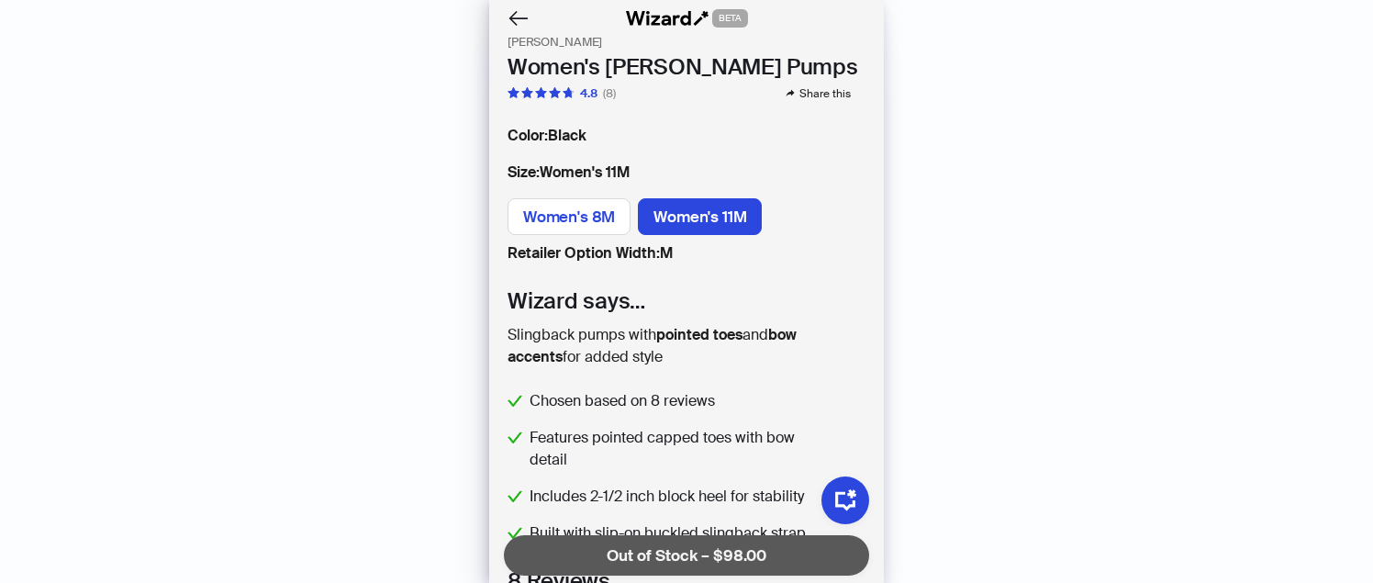
scroll to position [4682, 0]
click at [595, 205] on label "Women's 8M" at bounding box center [568, 216] width 123 height 37
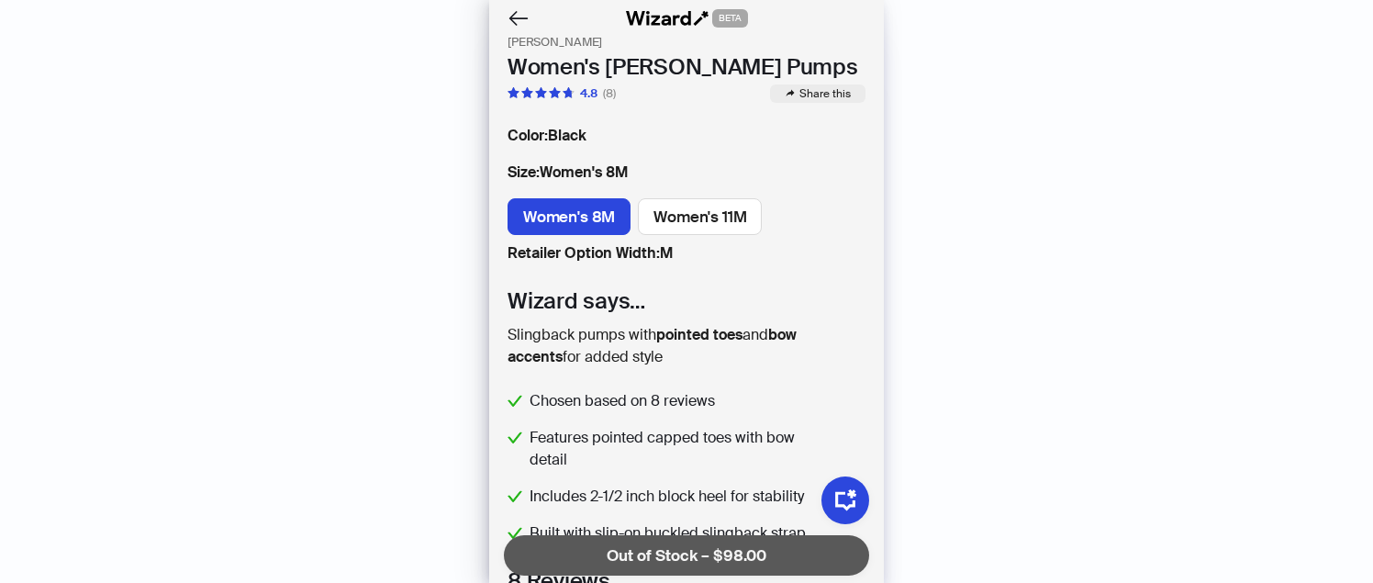
click at [817, 96] on span "Share this" at bounding box center [824, 93] width 51 height 15
click at [670, 200] on label "Women's 11M" at bounding box center [700, 216] width 124 height 37
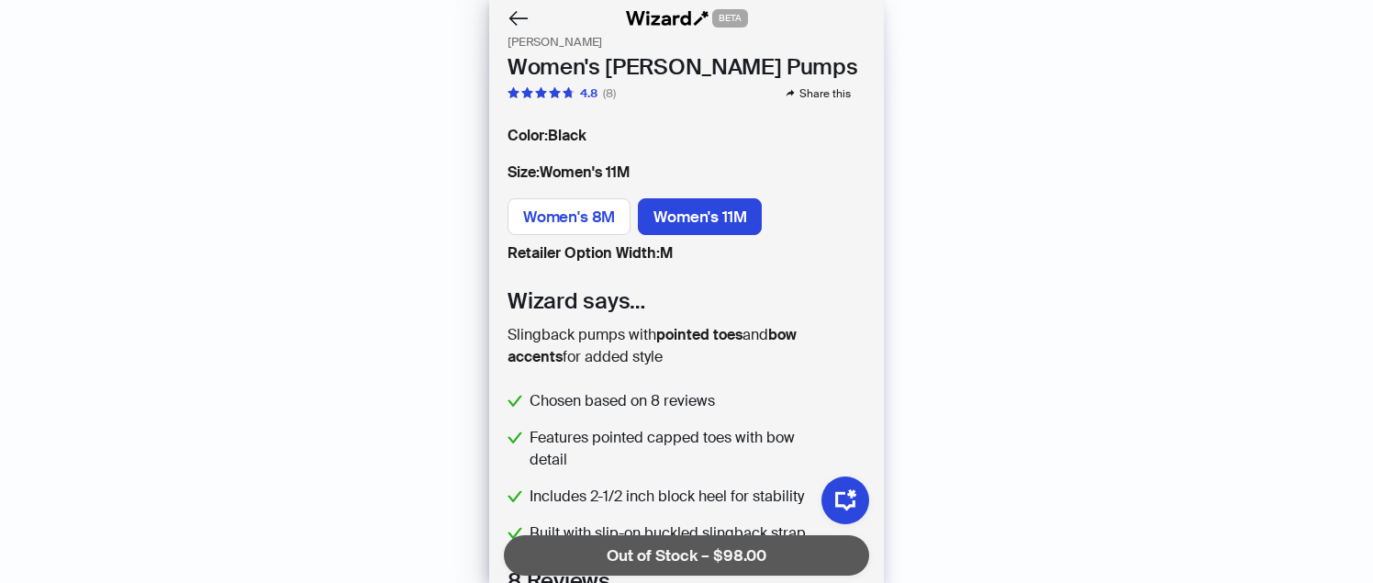
click at [609, 210] on span "Women's 8M" at bounding box center [569, 216] width 92 height 20
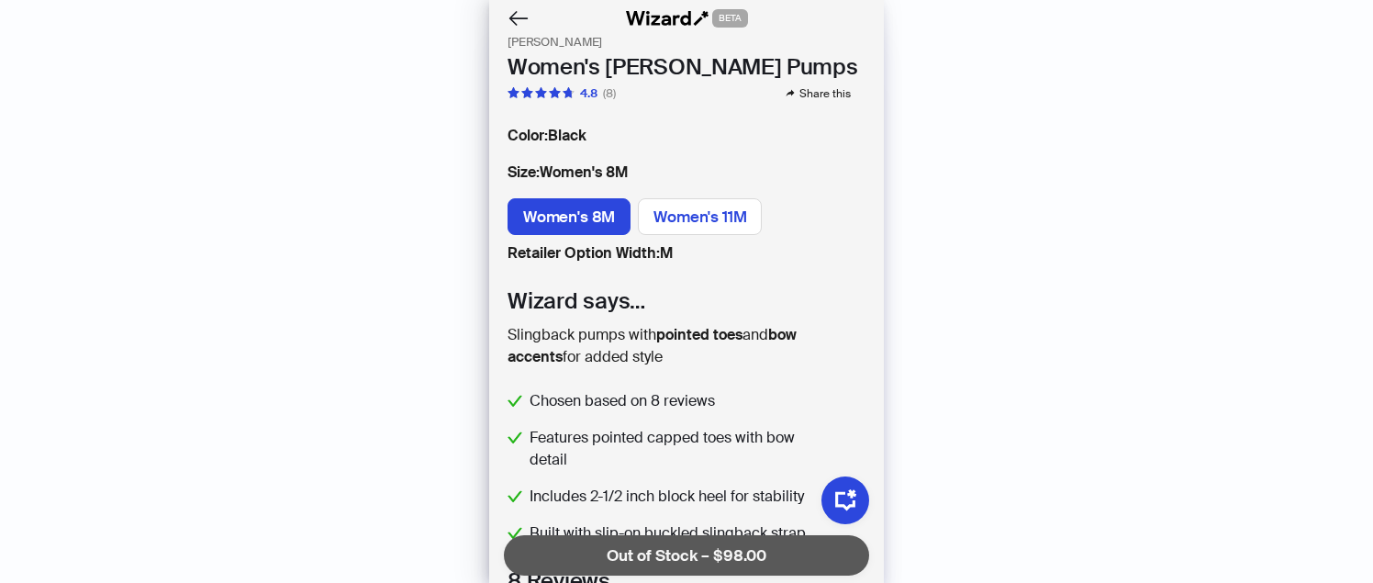
click at [651, 223] on label "Women's 11M" at bounding box center [700, 216] width 124 height 37
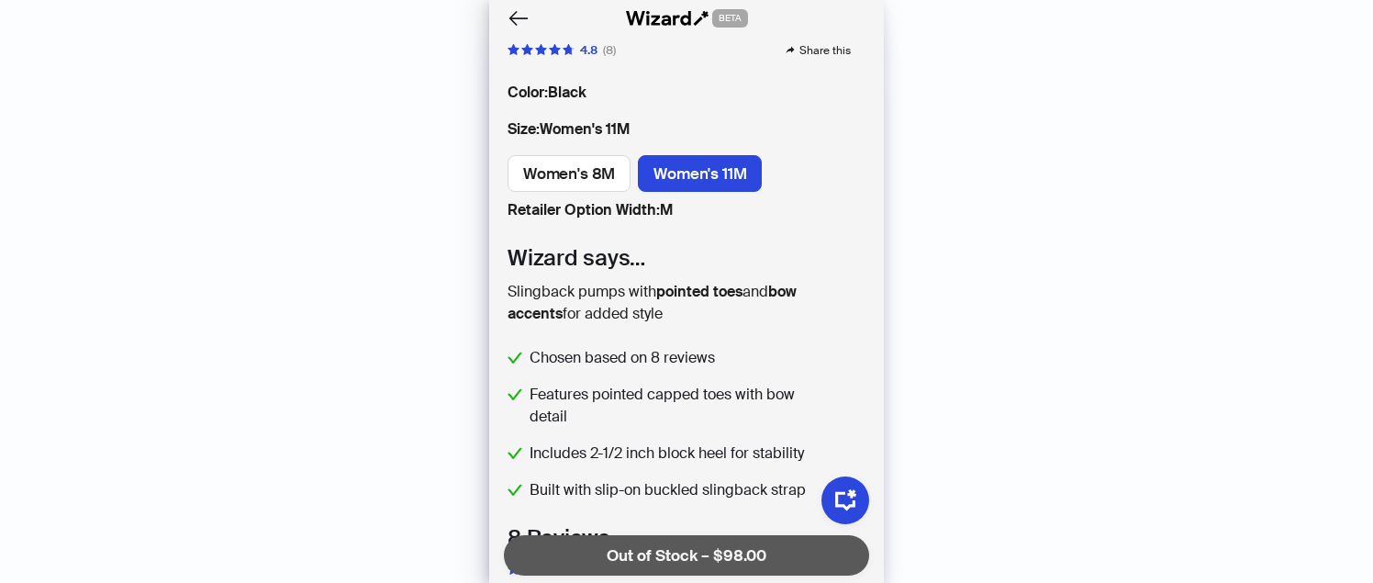
scroll to position [445, 0]
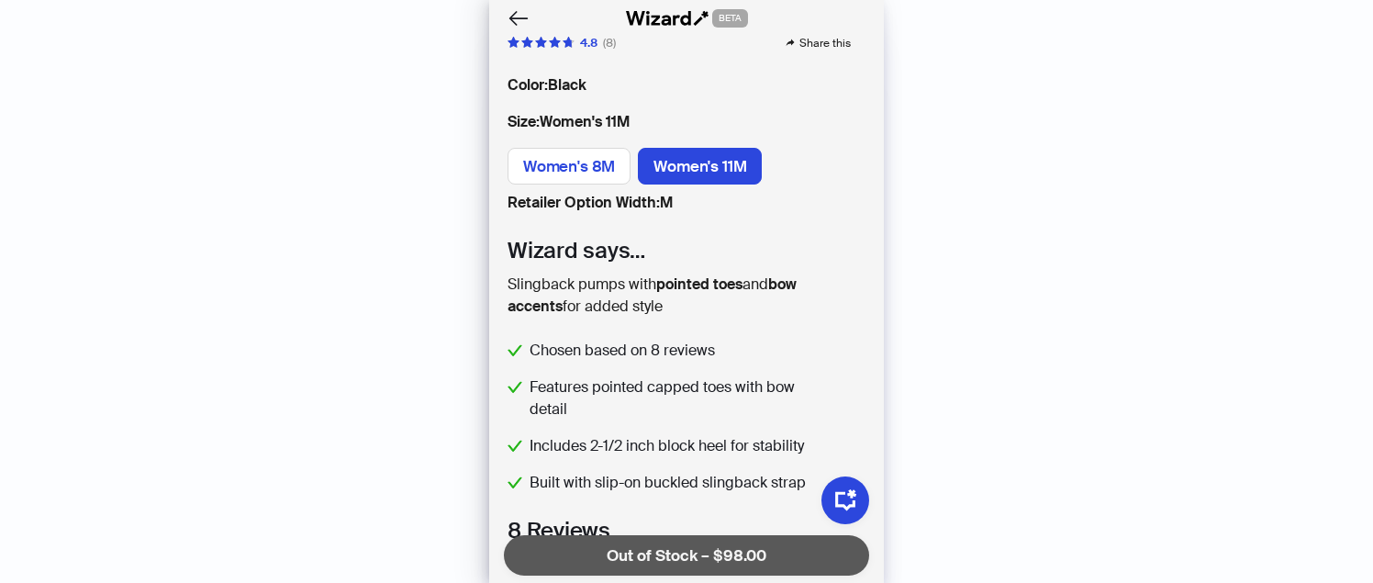
click at [593, 176] on label "Women's 8M" at bounding box center [568, 166] width 123 height 37
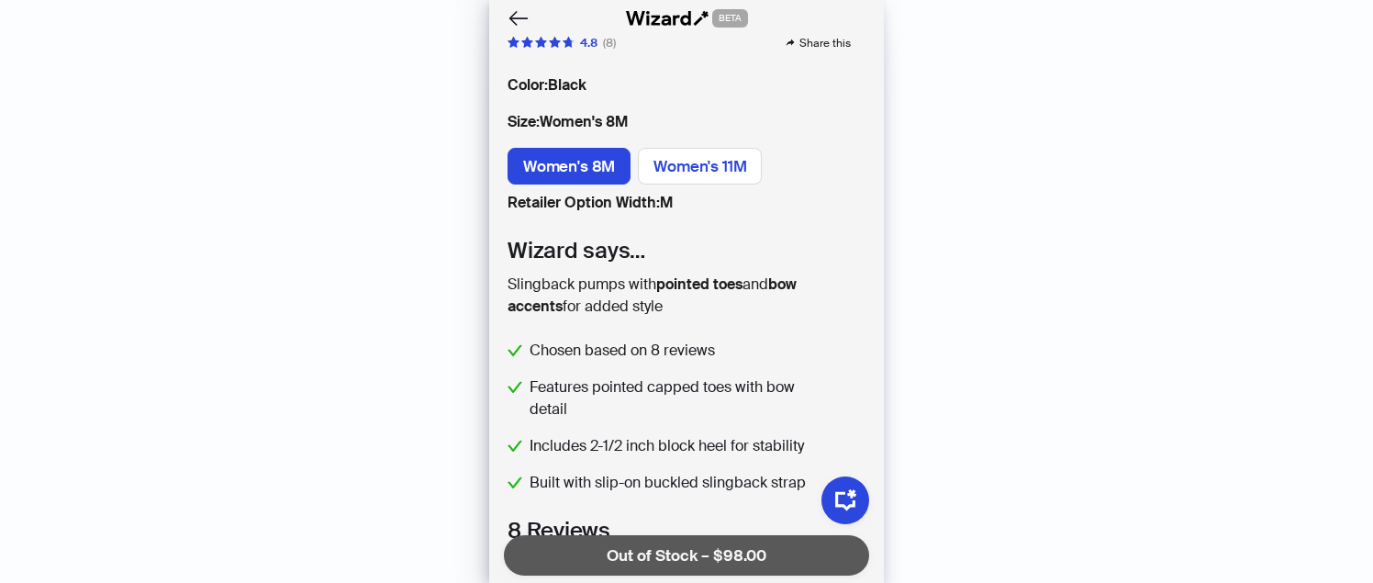
click at [692, 183] on label "Women's 11M" at bounding box center [700, 166] width 124 height 37
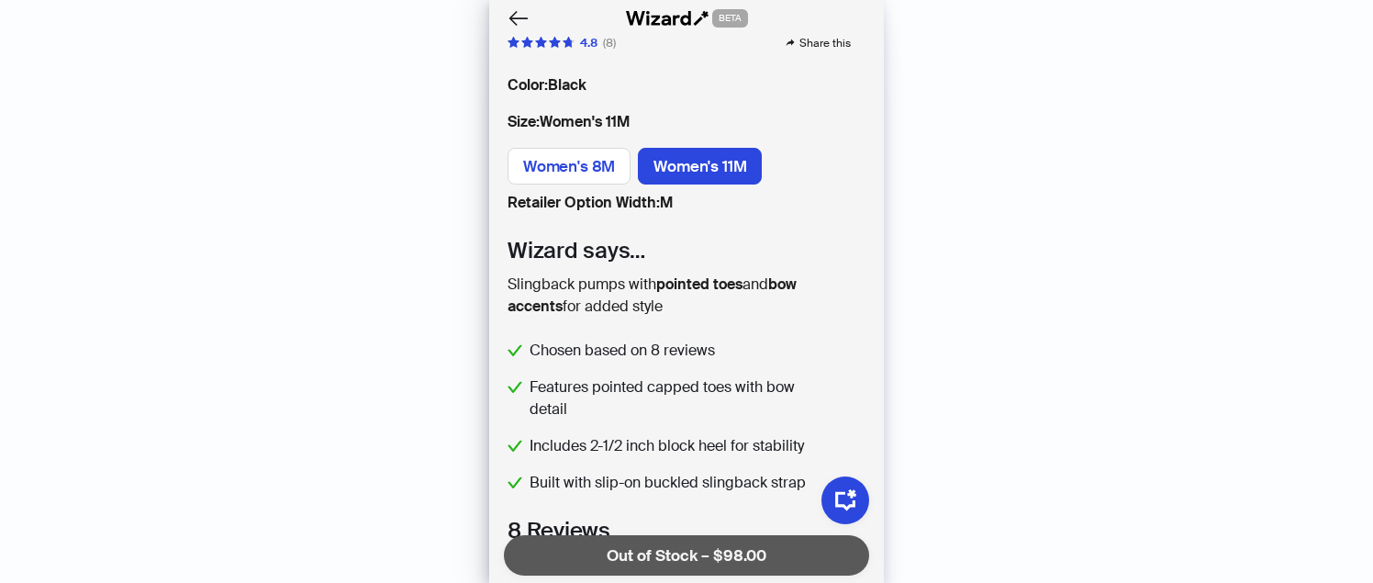
click at [609, 172] on span "Women's 8M" at bounding box center [569, 166] width 92 height 20
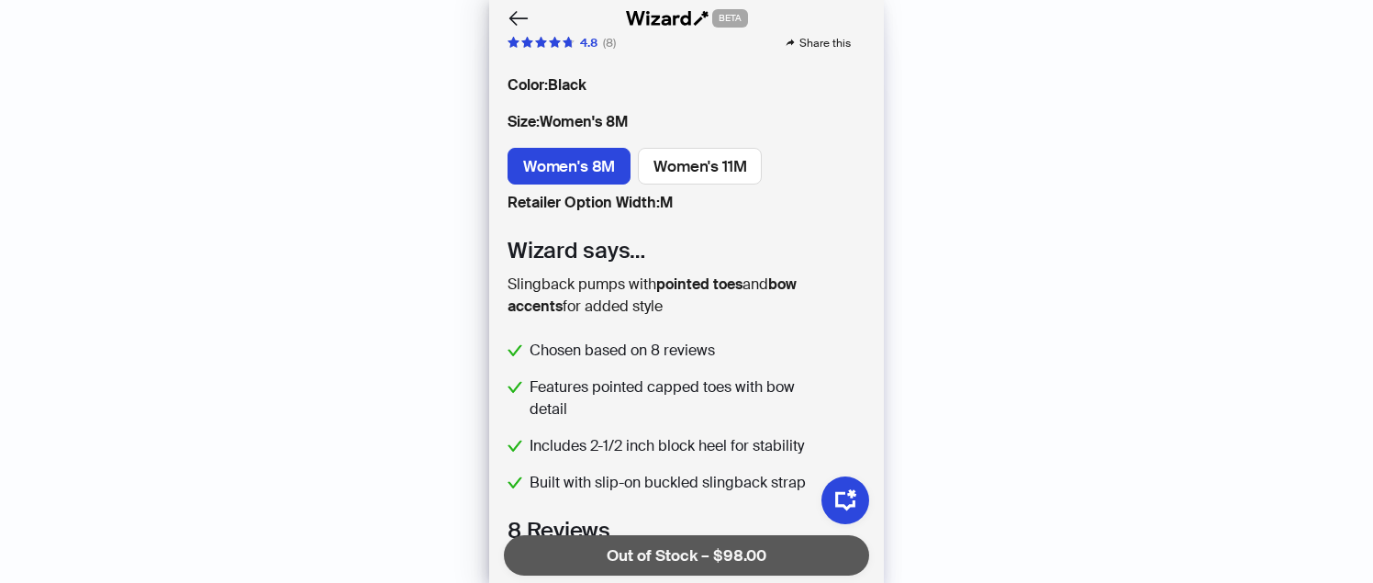
click at [711, 185] on div "Women's 8M Women's 11M" at bounding box center [686, 170] width 395 height 44
click at [700, 159] on span "Women's 11M" at bounding box center [699, 166] width 93 height 20
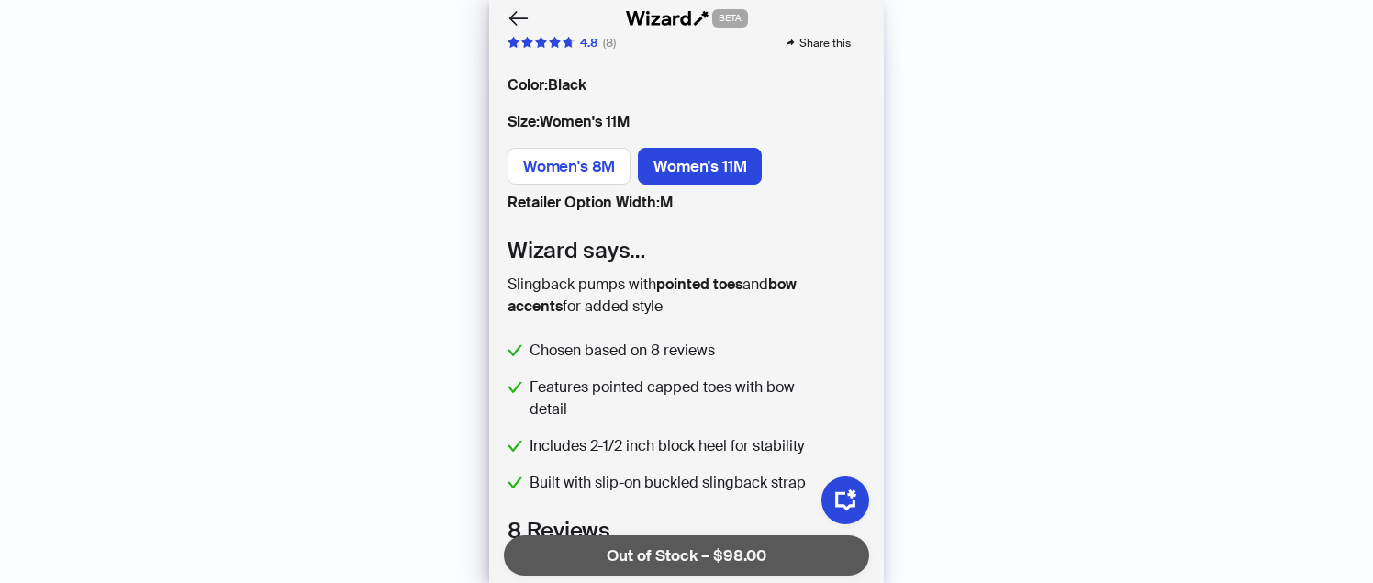
click at [605, 156] on span "Women's 8M" at bounding box center [569, 166] width 92 height 20
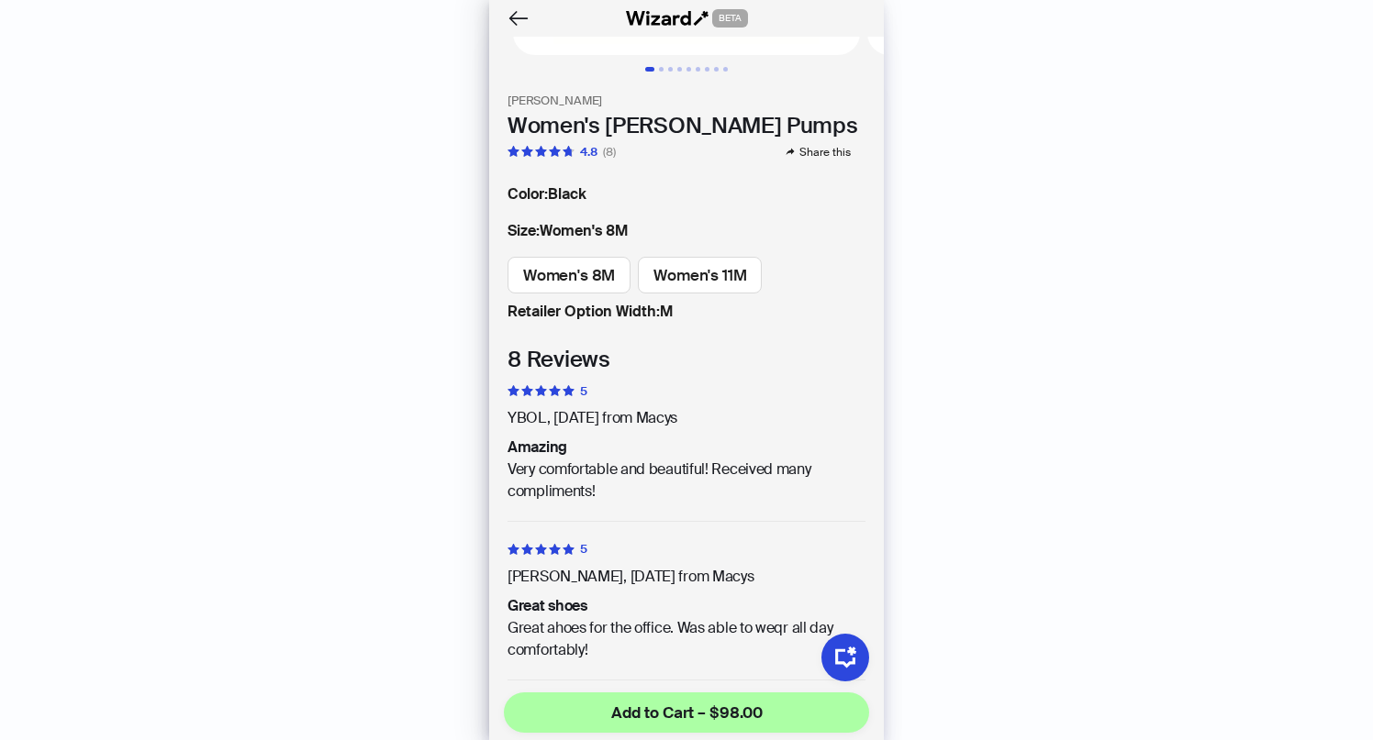
scroll to position [4524, 0]
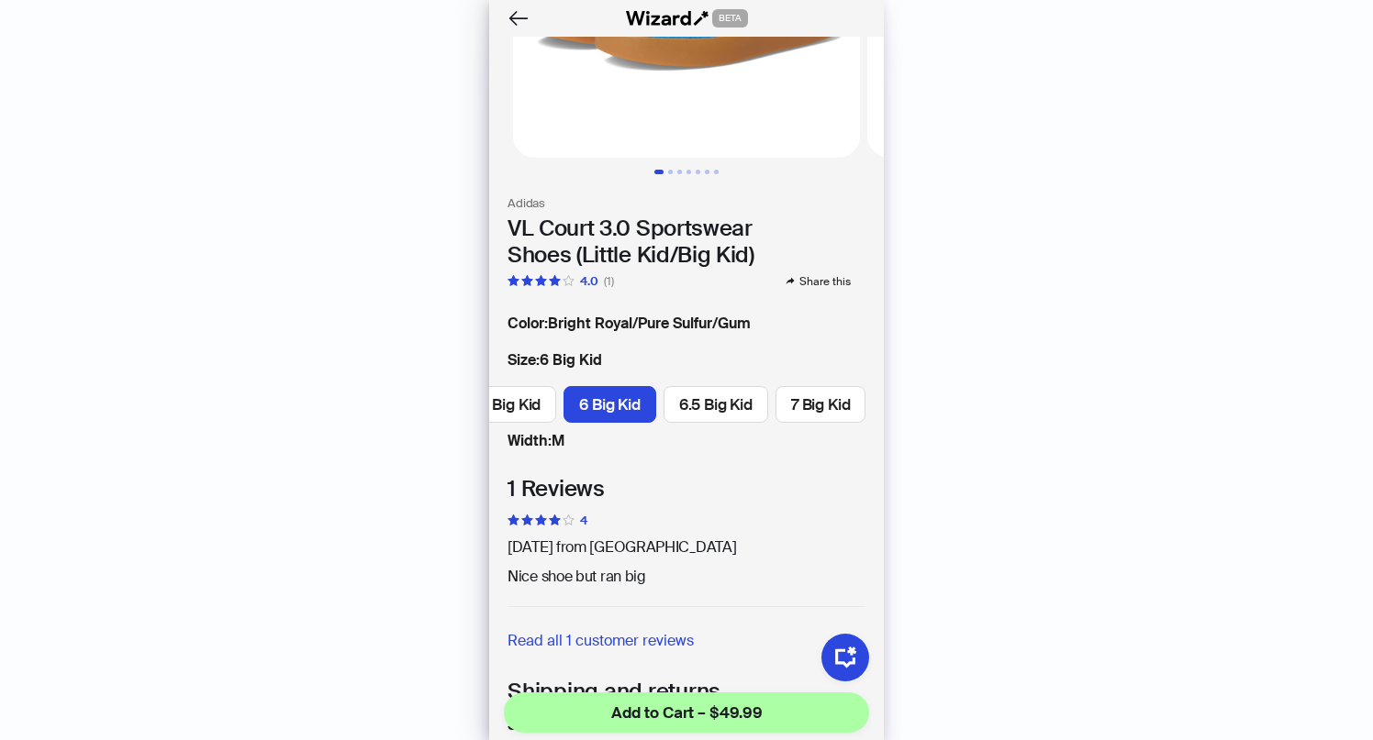
scroll to position [231, 0]
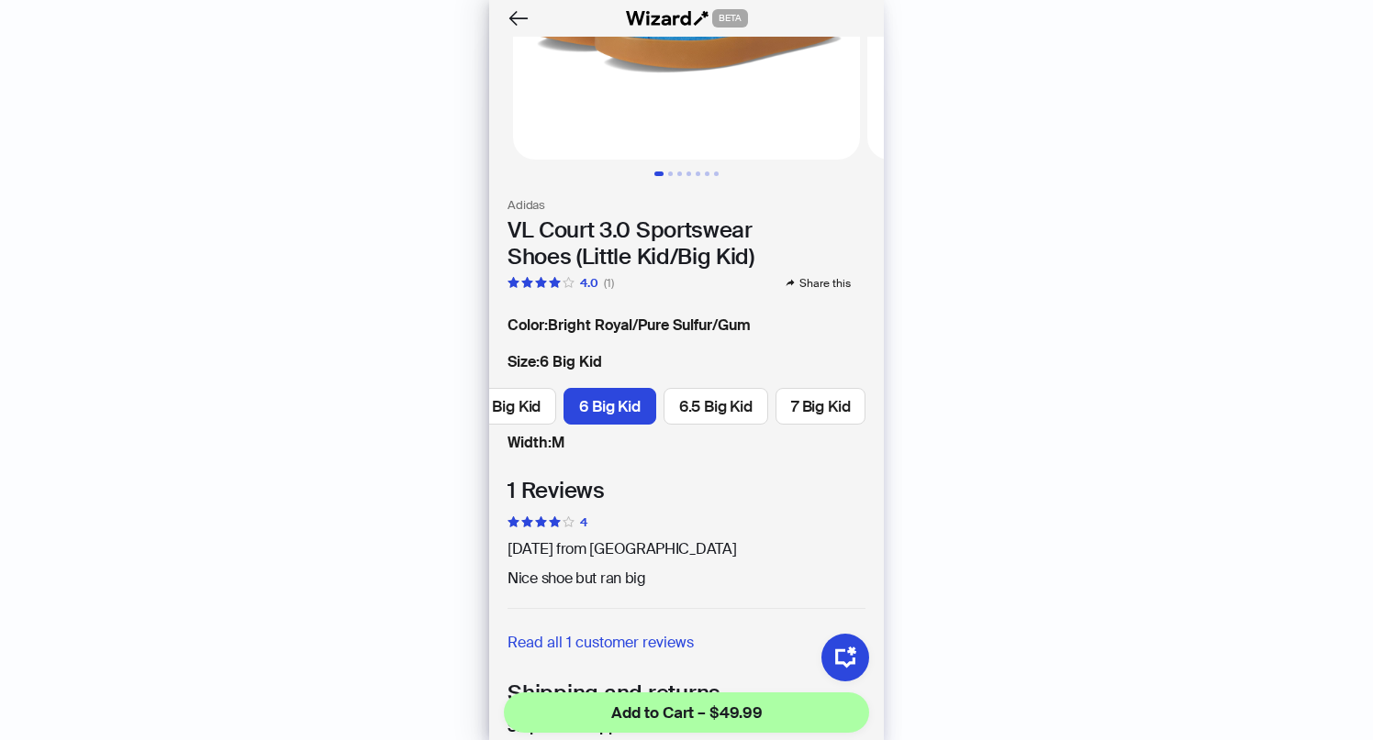
click at [729, 382] on div "Size : 6 Big Kid 11 Little Kid 11.5 Little Kid 12 Little Kid 12.5 Little Kid 13…" at bounding box center [686, 391] width 358 height 81
click at [729, 405] on span "6.5 Big Kid" at bounding box center [715, 406] width 73 height 20
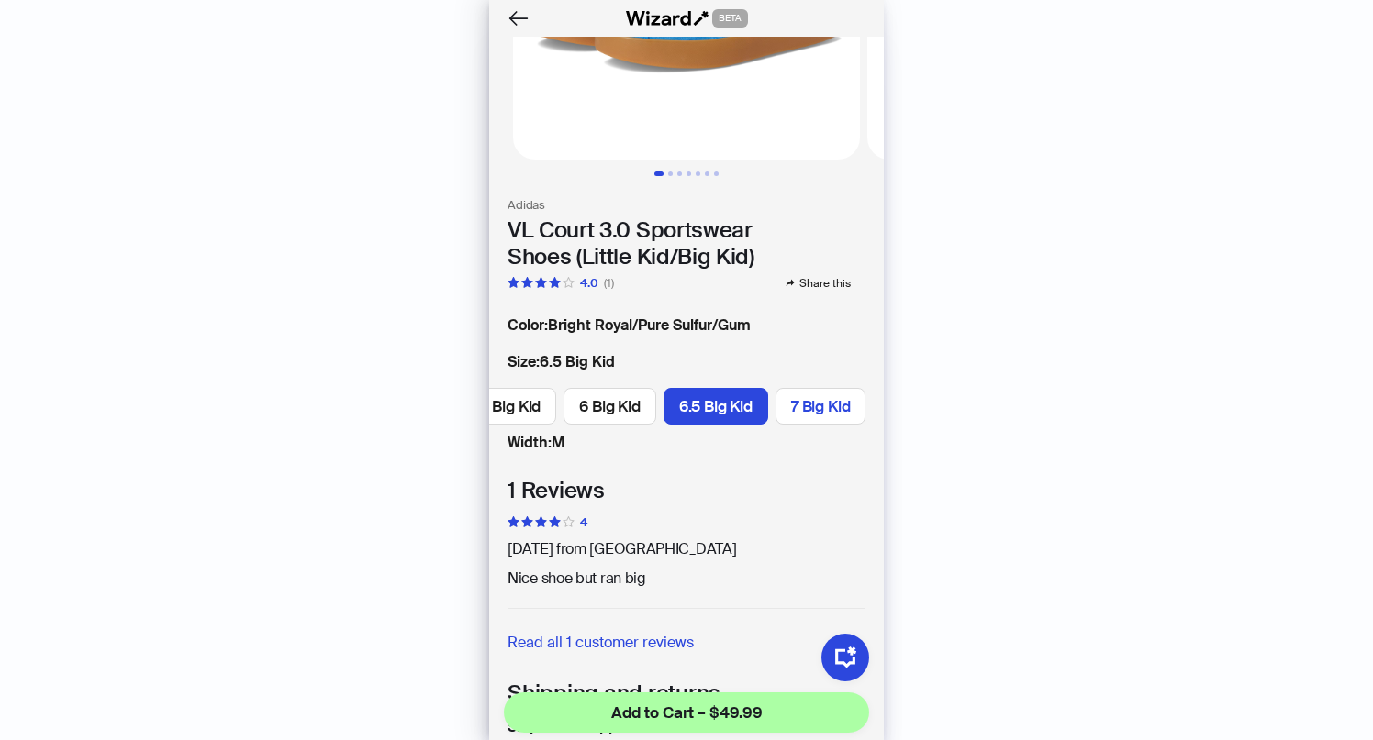
click at [792, 406] on span "7 Big Kid" at bounding box center [820, 406] width 59 height 20
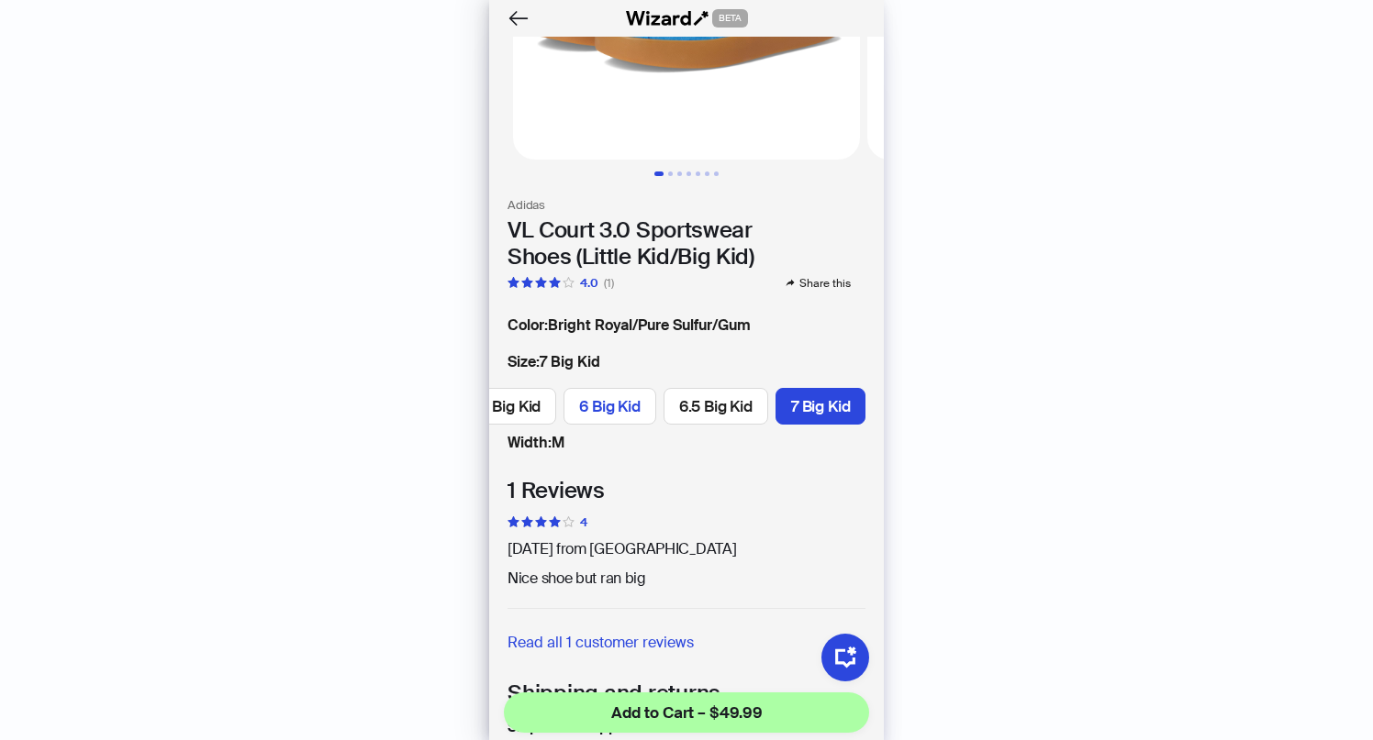
click at [573, 392] on label "6 Big Kid" at bounding box center [609, 406] width 92 height 37
click at [537, 398] on label "5.5 Big Kid" at bounding box center [503, 406] width 105 height 37
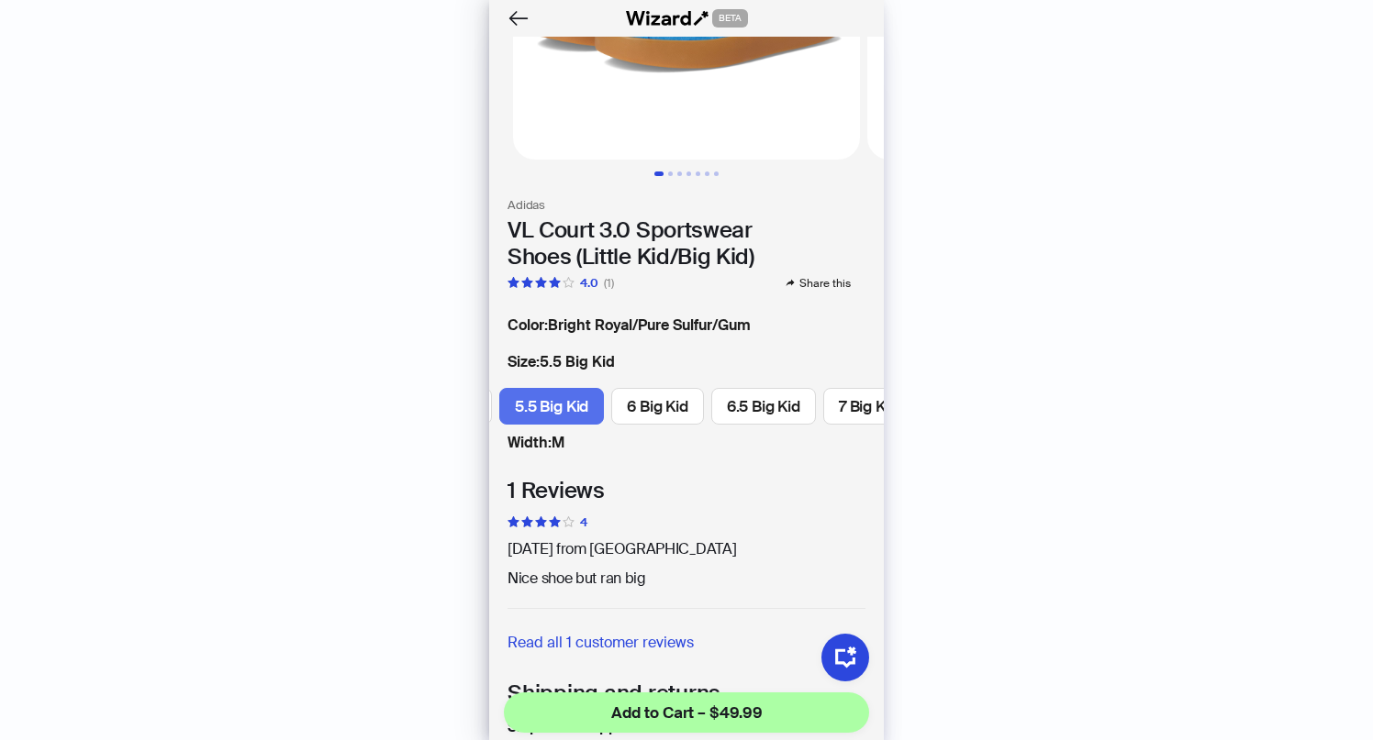
scroll to position [0, 1749]
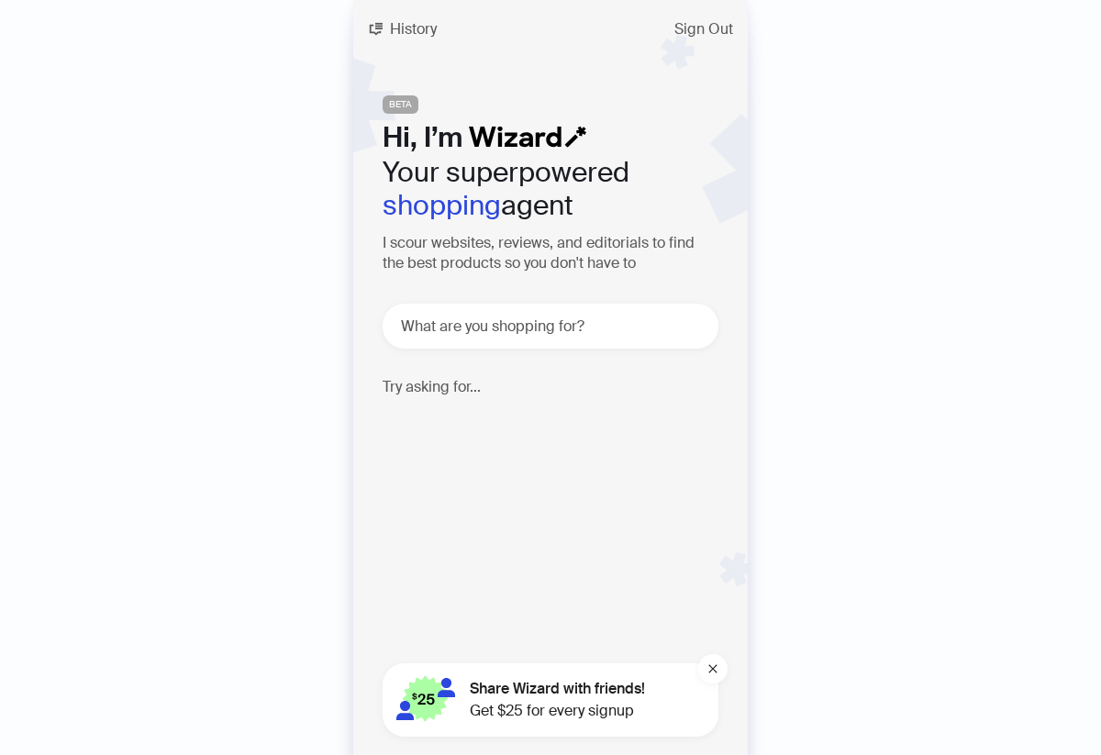
scroll to position [2153, 0]
